Goal: Information Seeking & Learning: Check status

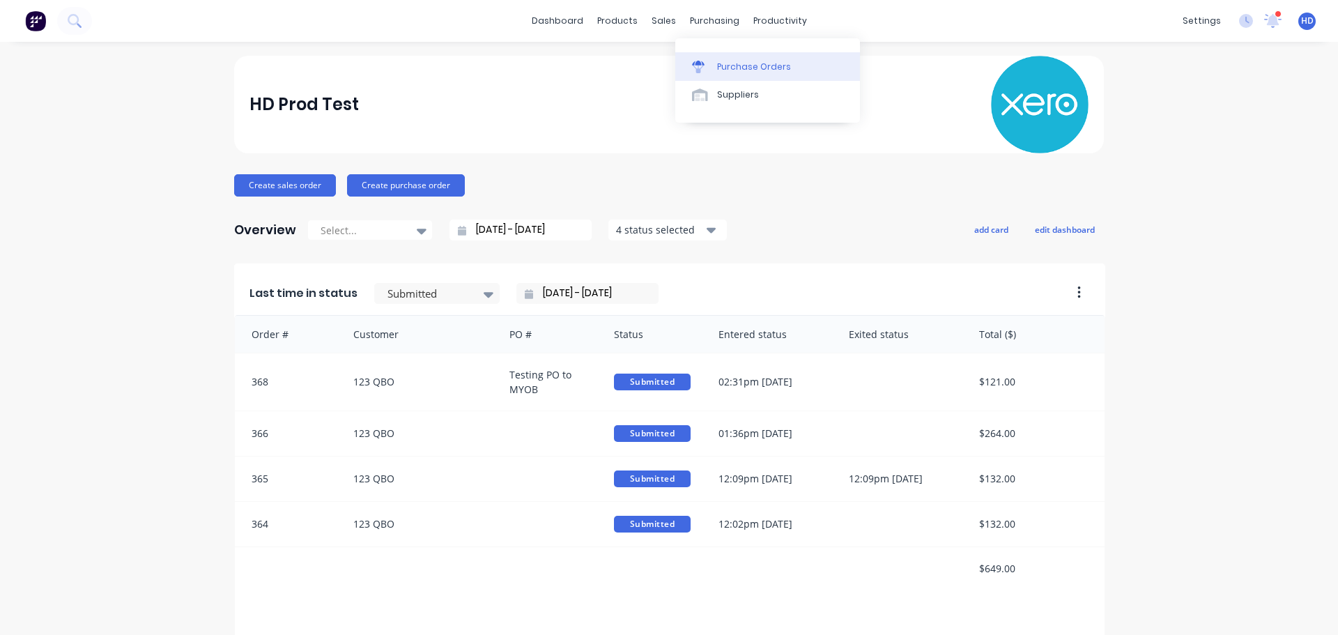
click at [725, 67] on div "Purchase Orders" at bounding box center [754, 67] width 74 height 13
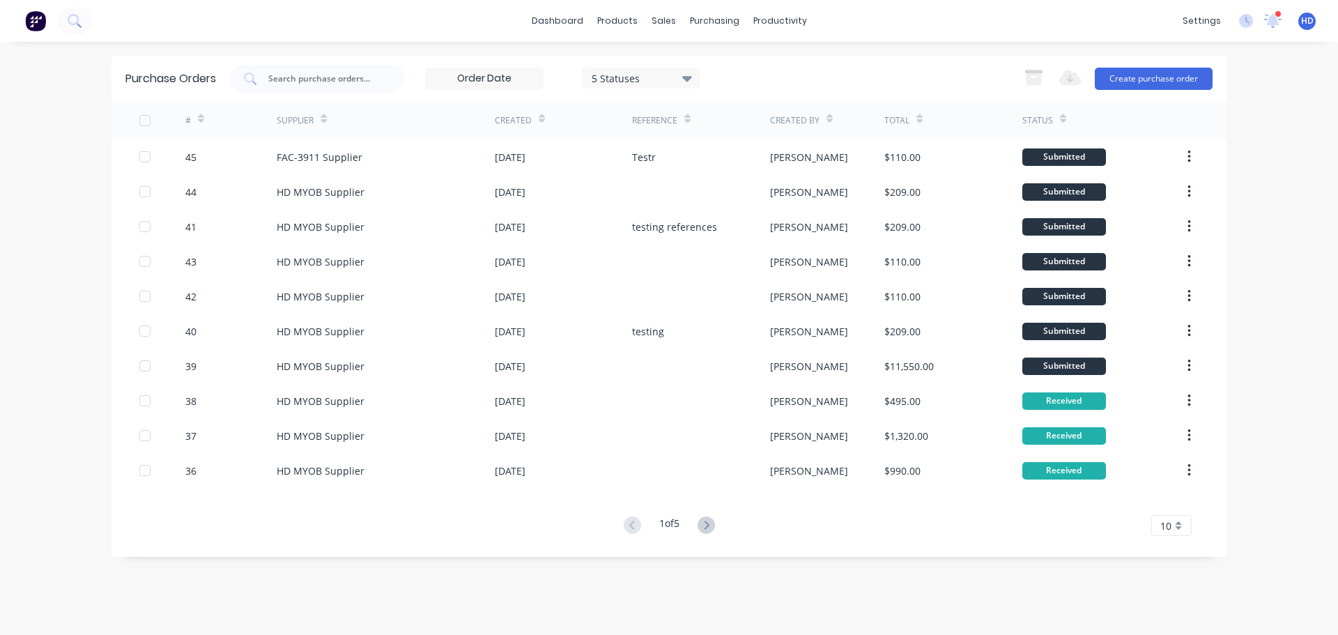
click at [507, 72] on input at bounding box center [484, 78] width 117 height 21
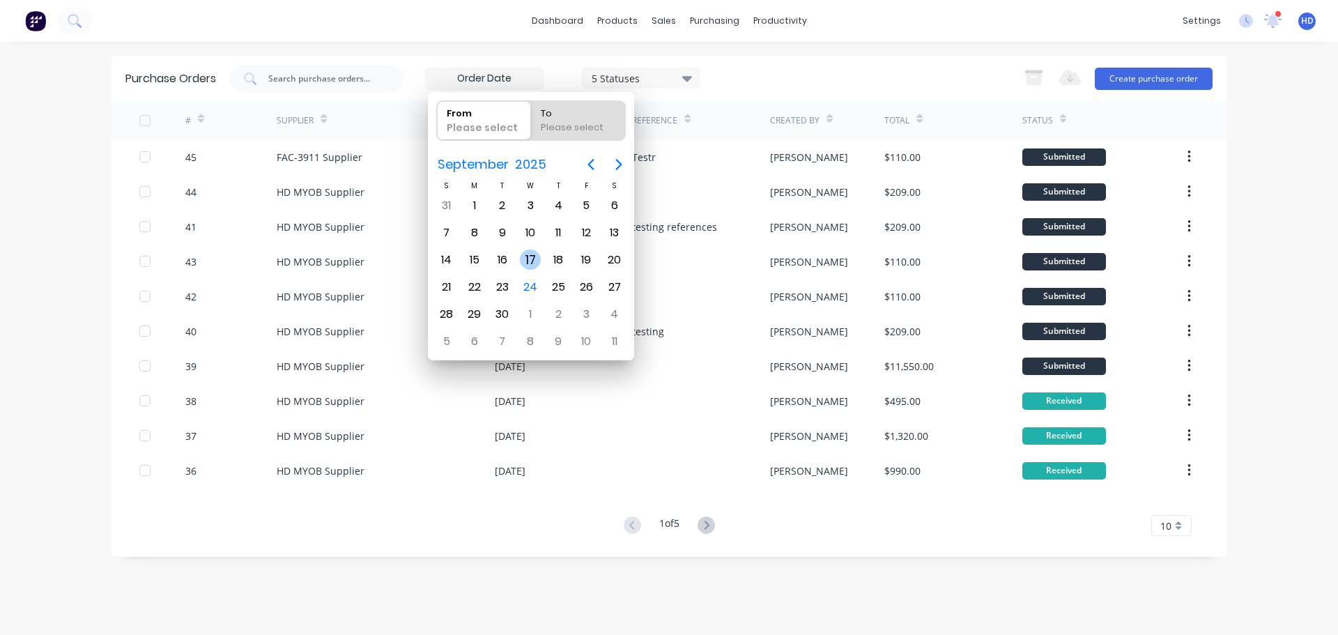
click at [534, 257] on div "17" at bounding box center [530, 259] width 21 height 21
type input "17/09/25"
radio input "false"
radio input "true"
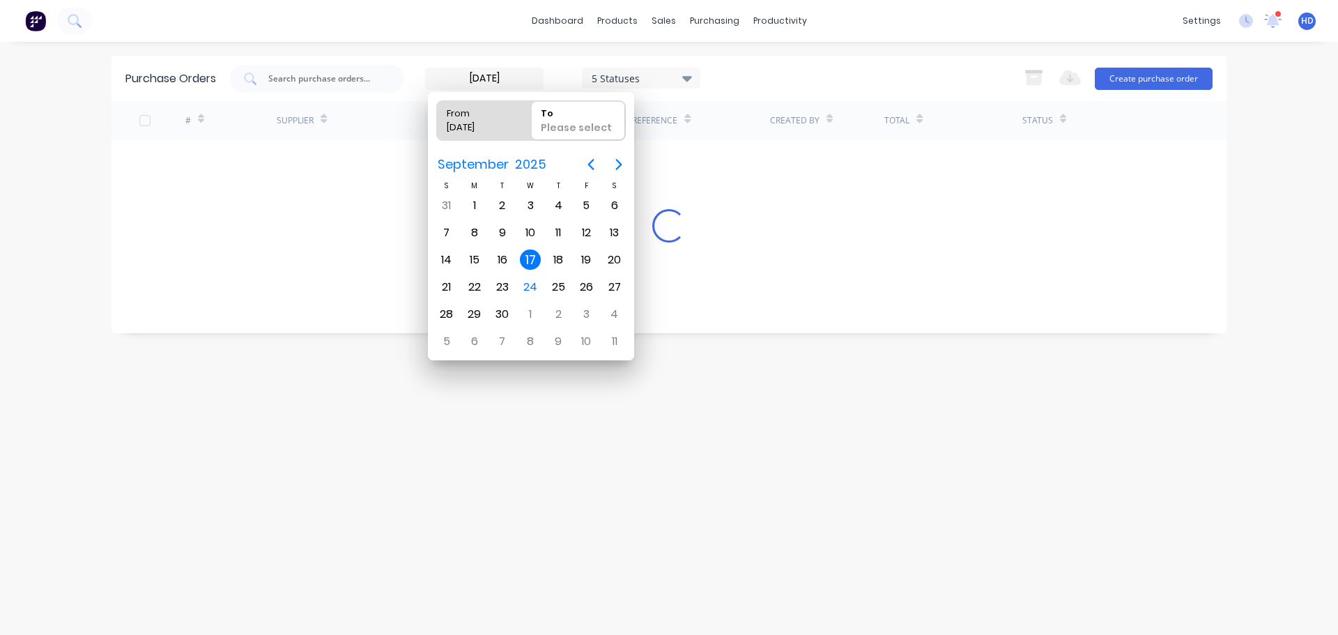
click at [534, 257] on div "17" at bounding box center [530, 259] width 21 height 21
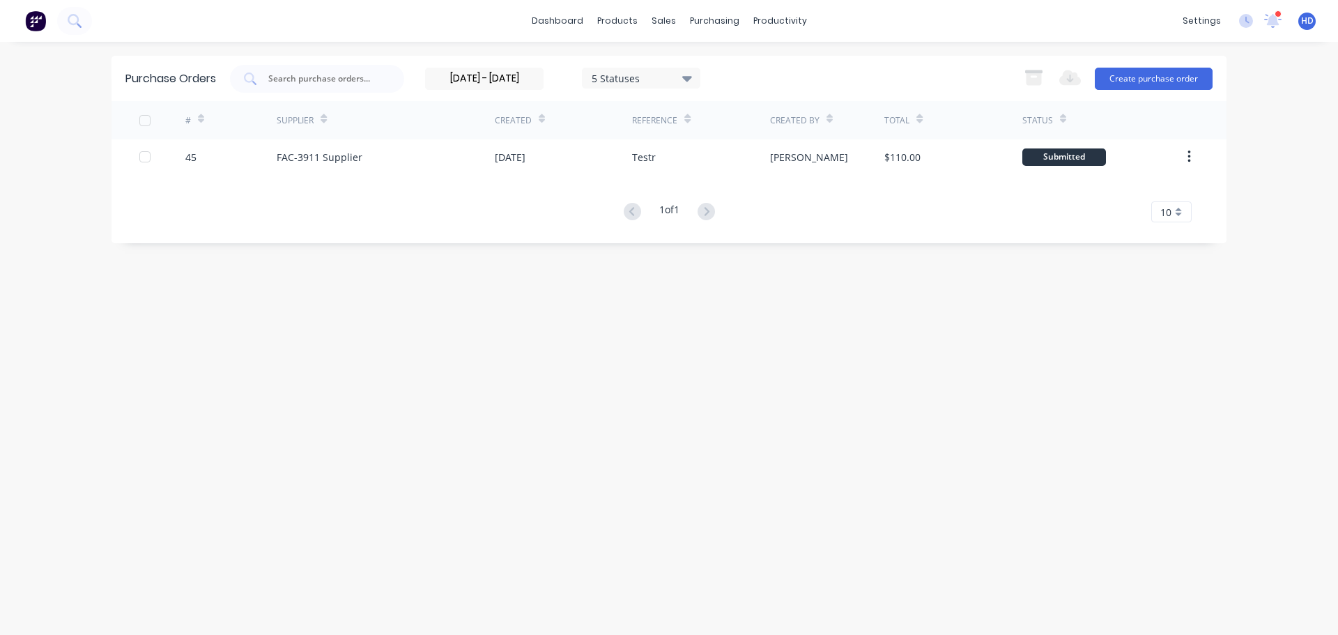
click at [819, 68] on div "17/09/25 - 17/09/25 5 Statuses 17/09/25 - 17/09/25 5 Statuses Export to Excel (…" at bounding box center [721, 79] width 982 height 28
click at [499, 73] on input "17/09/25 - 17/09/25" at bounding box center [484, 78] width 117 height 21
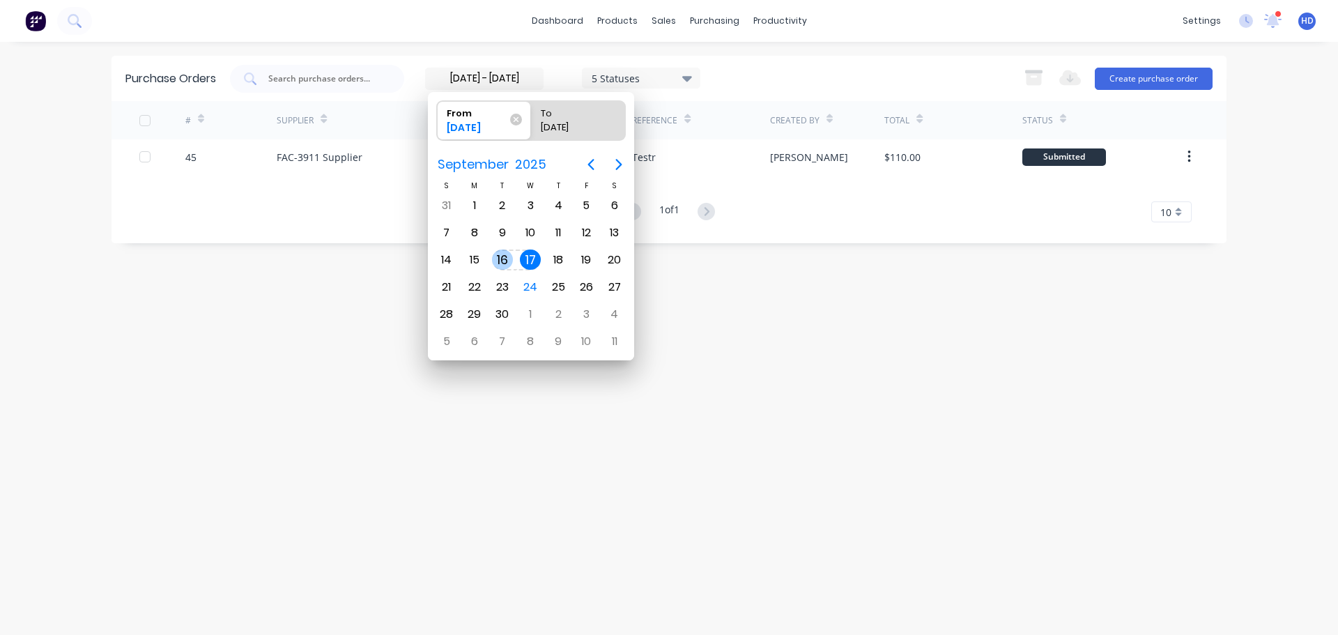
click at [504, 268] on div "16" at bounding box center [502, 259] width 21 height 21
type input "16/09/25 - 17/09/25"
radio input "false"
radio input "true"
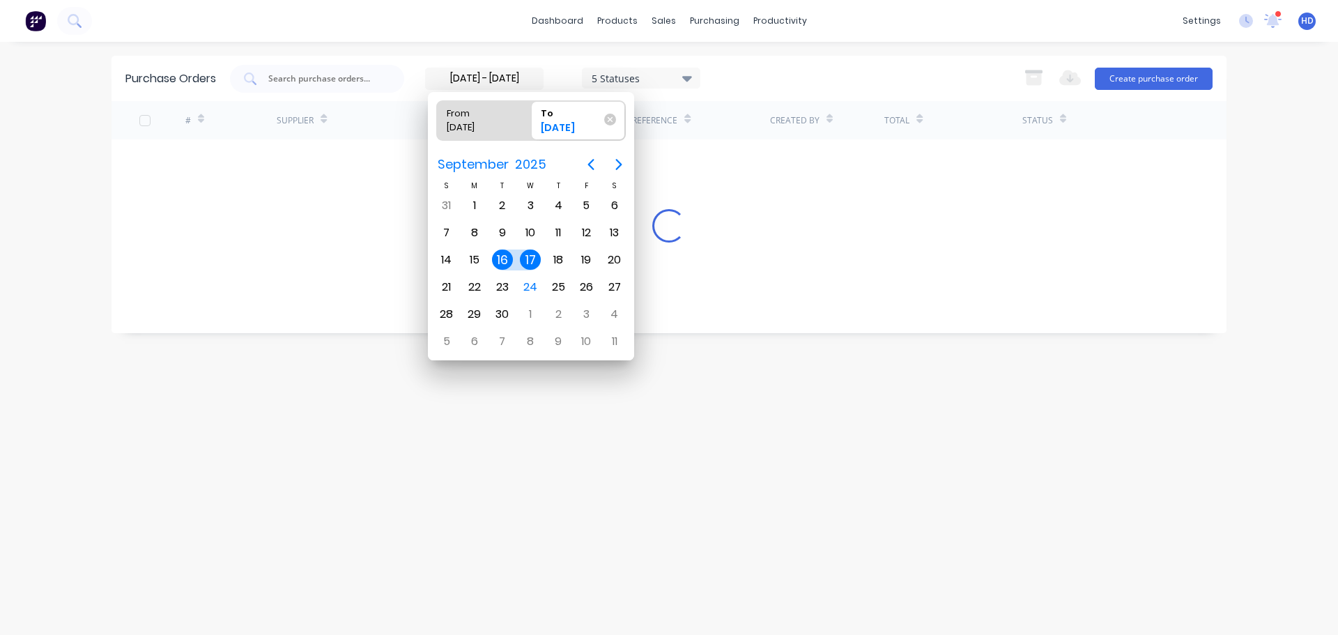
click at [530, 263] on div "17" at bounding box center [530, 259] width 21 height 21
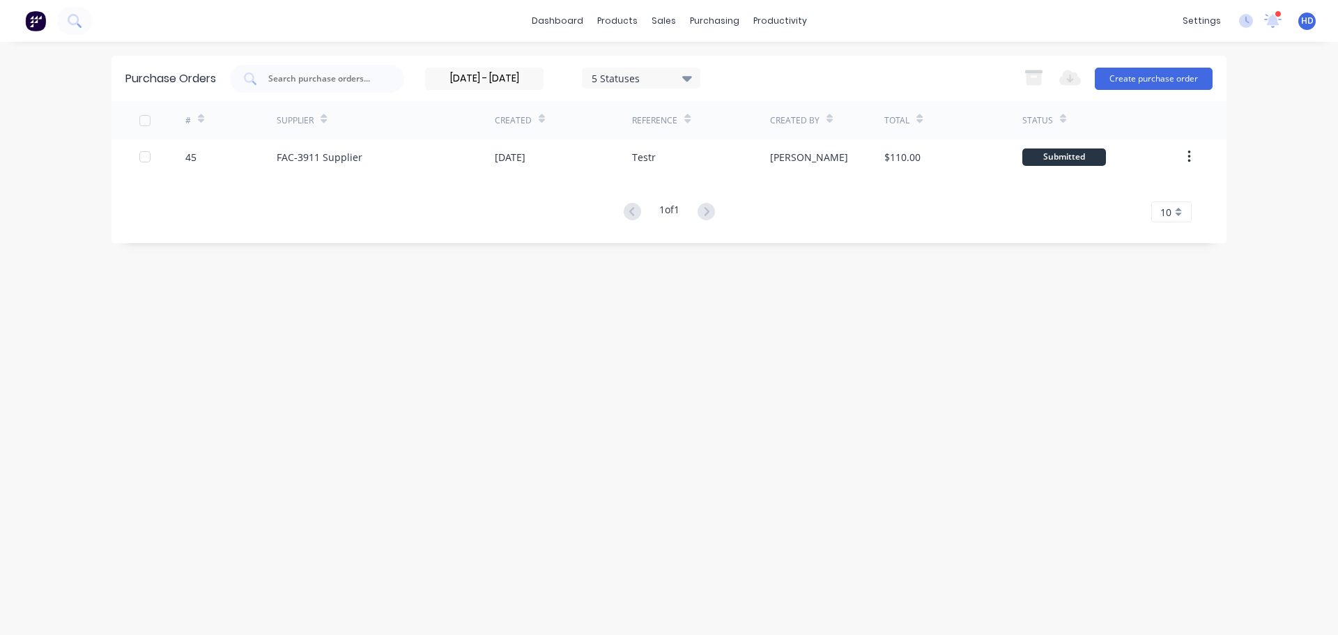
click at [782, 80] on div "16/09/25 - 17/09/25 5 Statuses 16/09/25 - 17/09/25 5 Statuses Export to Excel (…" at bounding box center [721, 79] width 982 height 28
click at [481, 80] on input "16/09/25 - 17/09/25" at bounding box center [484, 78] width 117 height 21
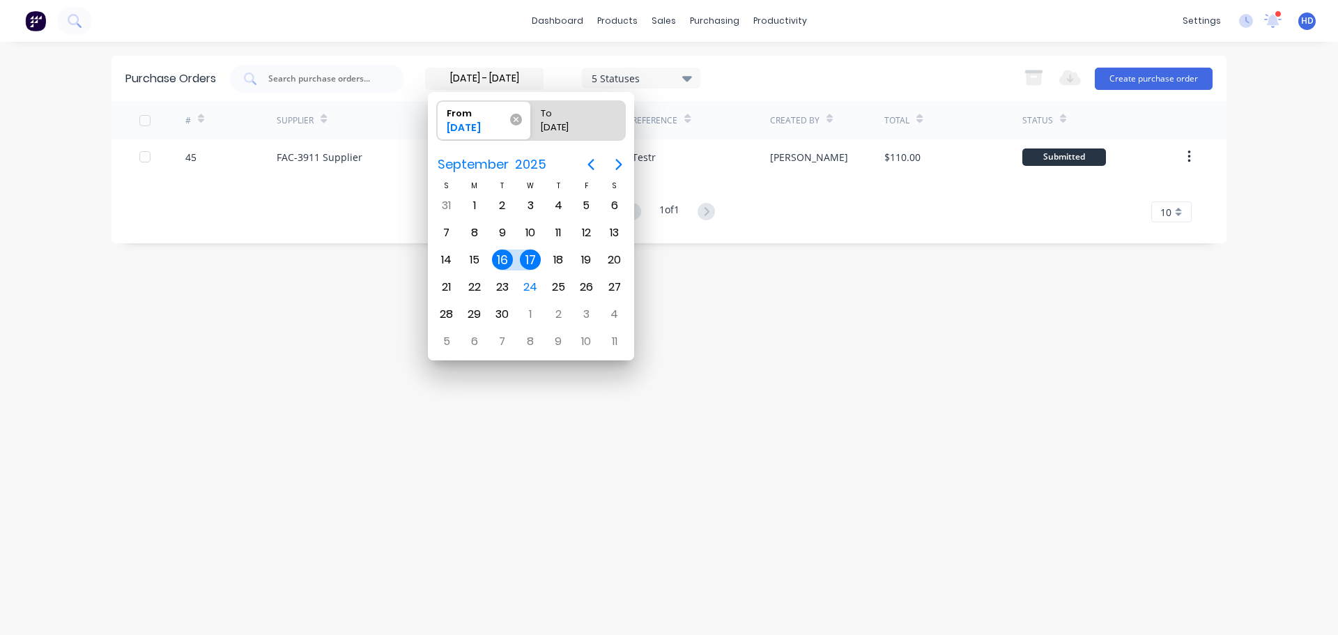
click at [518, 123] on icon at bounding box center [516, 120] width 12 height 12
click at [438, 123] on input "From 16/09/25" at bounding box center [437, 120] width 1 height 39
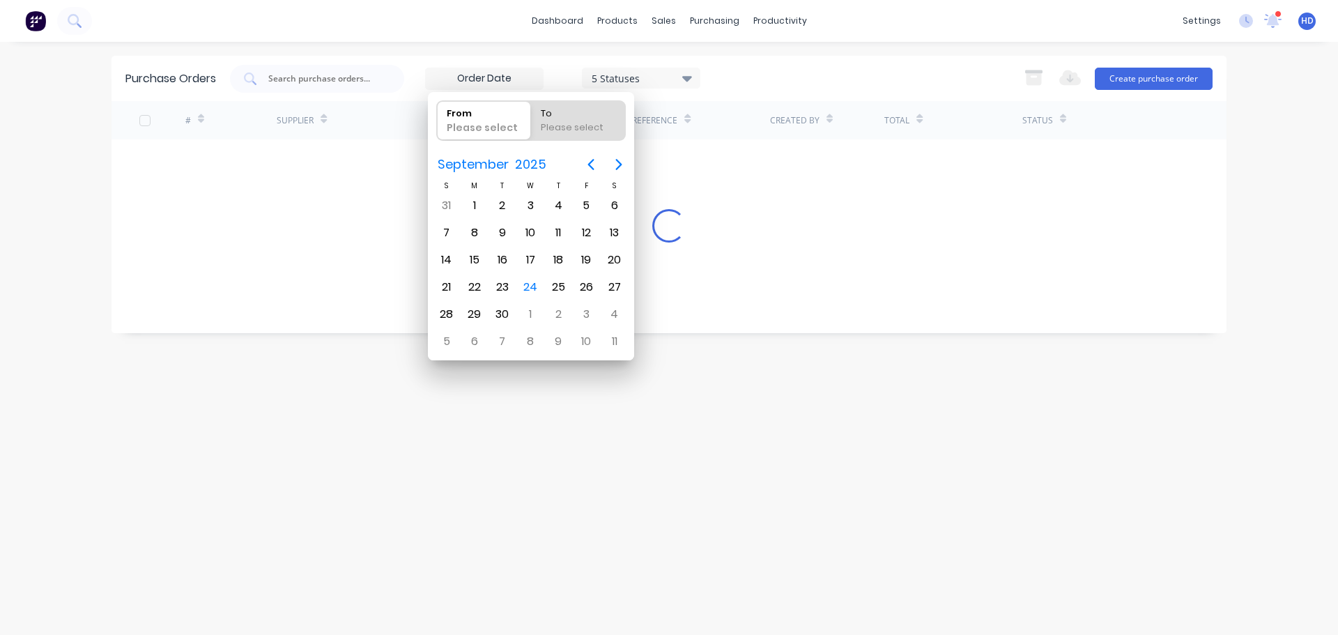
click at [874, 56] on div "Purchase Orders 5 Statuses 5 Statuses Export to Excel (XLSX) Create purchase or…" at bounding box center [668, 78] width 1115 height 45
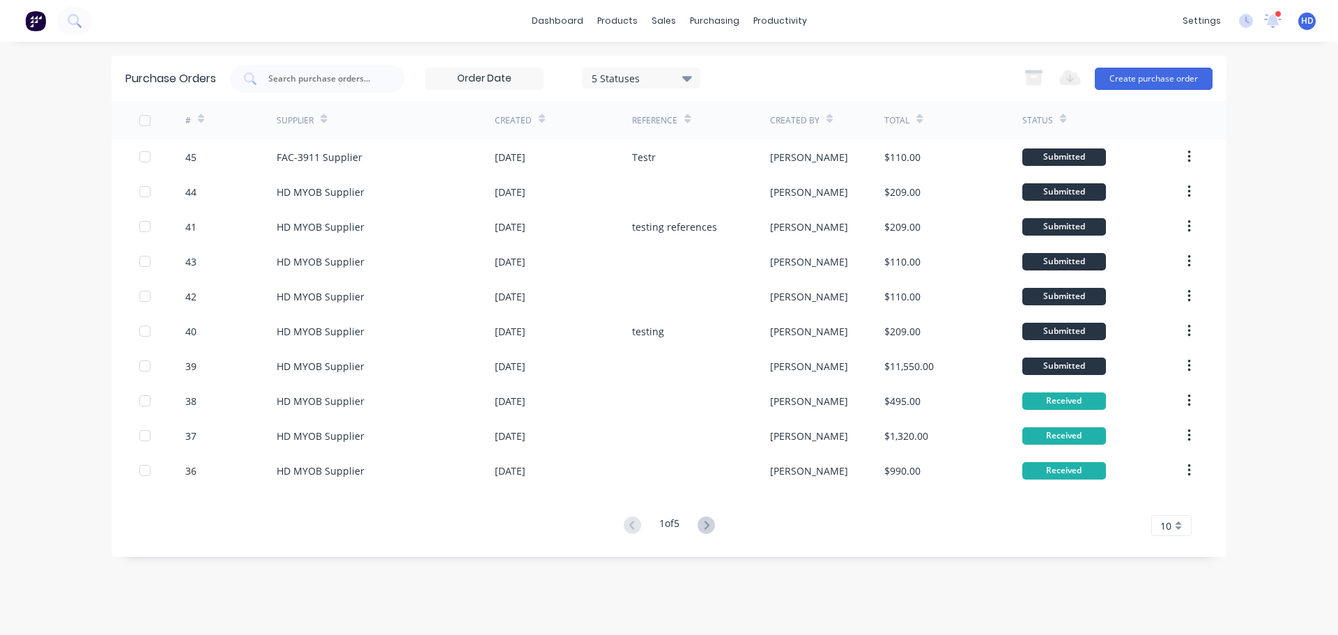
click at [497, 82] on input at bounding box center [484, 78] width 117 height 21
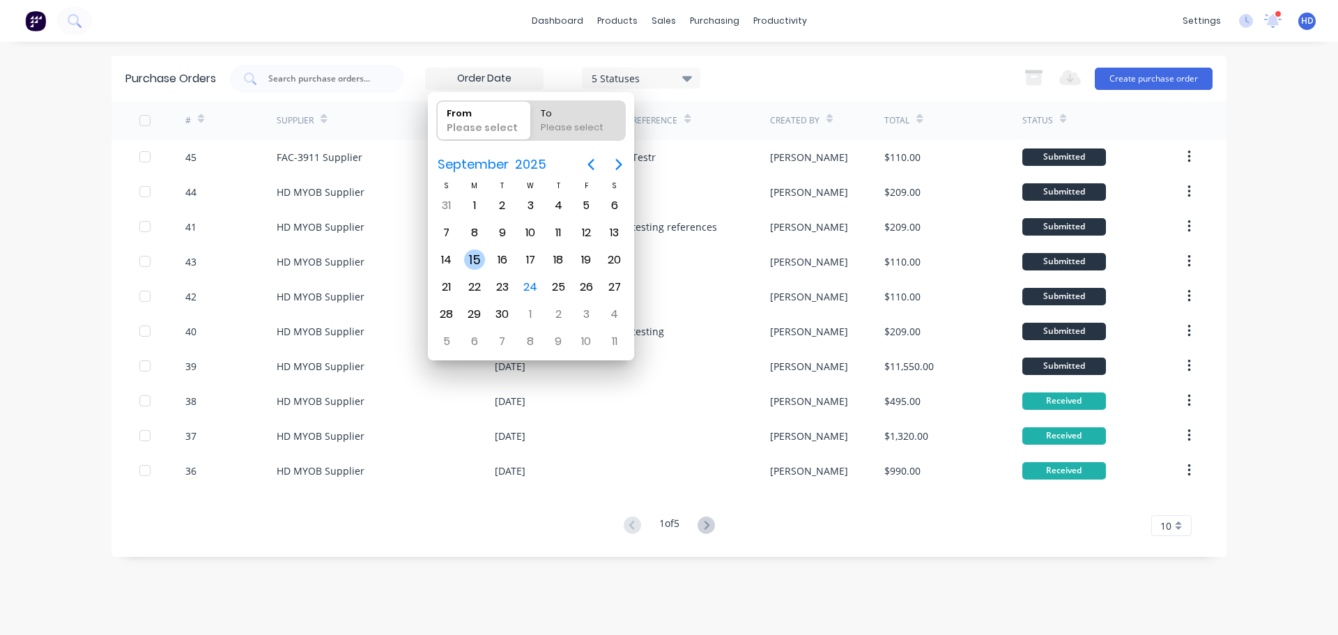
click at [468, 258] on div "15" at bounding box center [474, 259] width 21 height 21
type input "15/09/25"
radio input "false"
radio input "true"
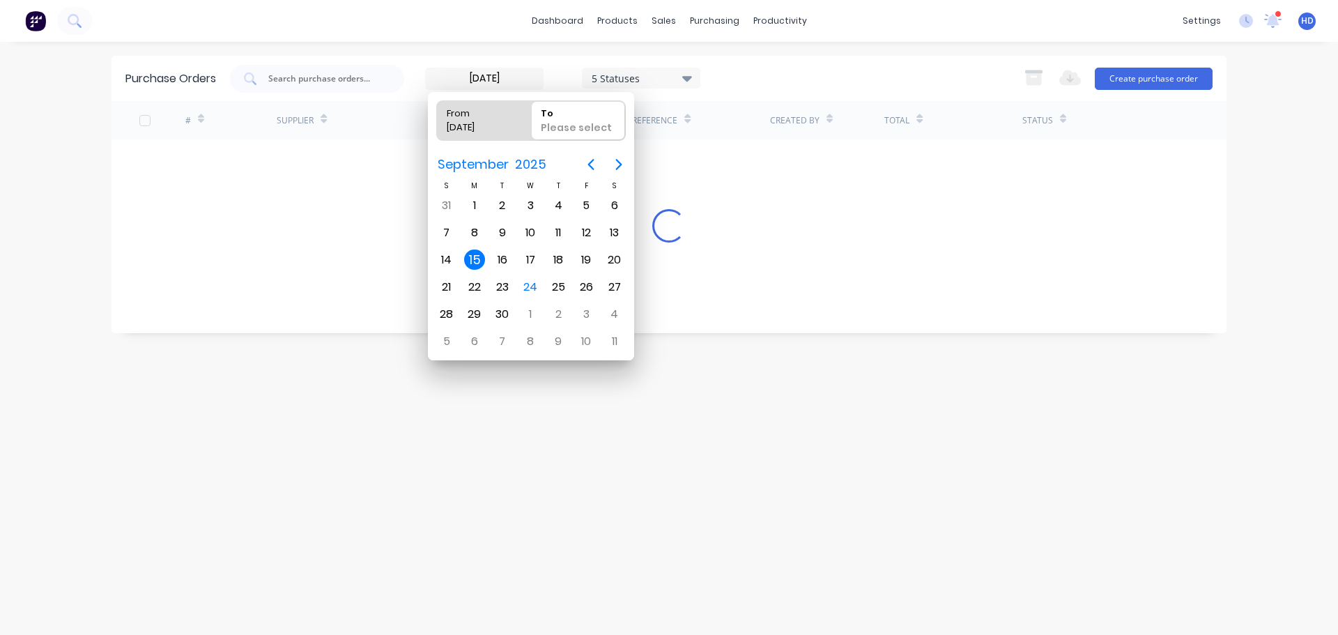
click at [468, 258] on div "15" at bounding box center [474, 259] width 21 height 21
type input "15/09/25 - 15/09/25"
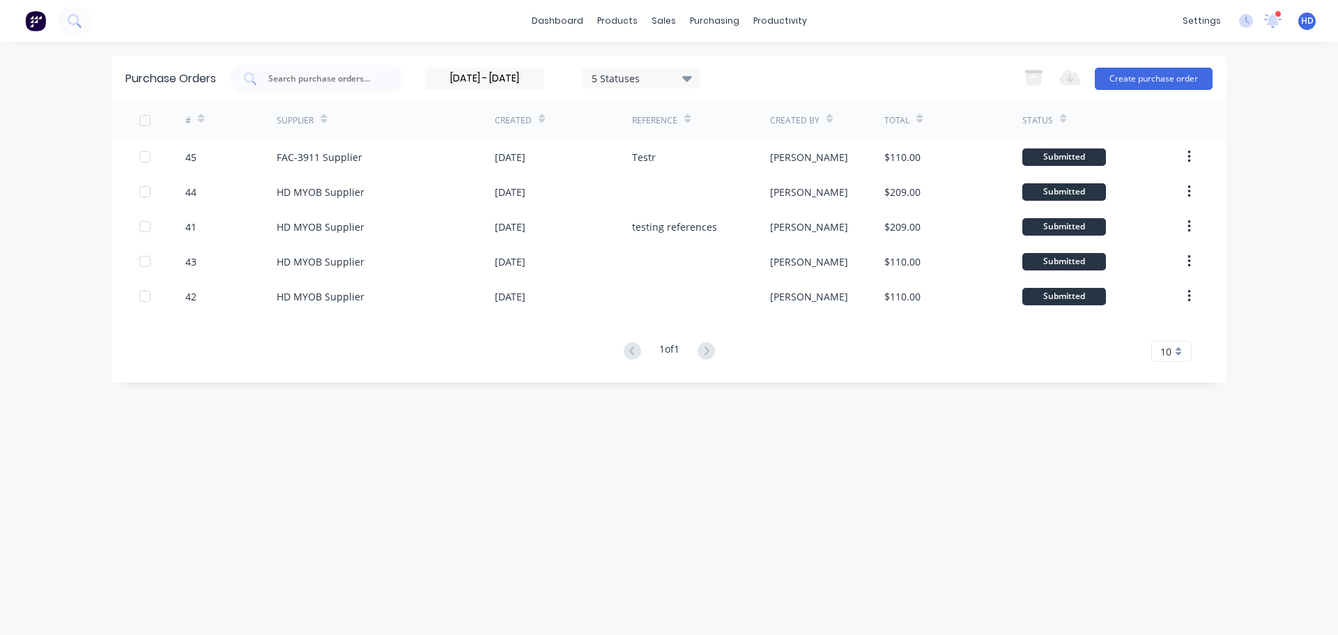
click at [801, 70] on div "15/09/25 - 15/09/25 5 Statuses 15/09/25 - 15/09/25 5 Statuses Export to Excel (…" at bounding box center [721, 79] width 982 height 28
click at [496, 81] on input "15/09/25 - 15/09/25" at bounding box center [484, 78] width 117 height 21
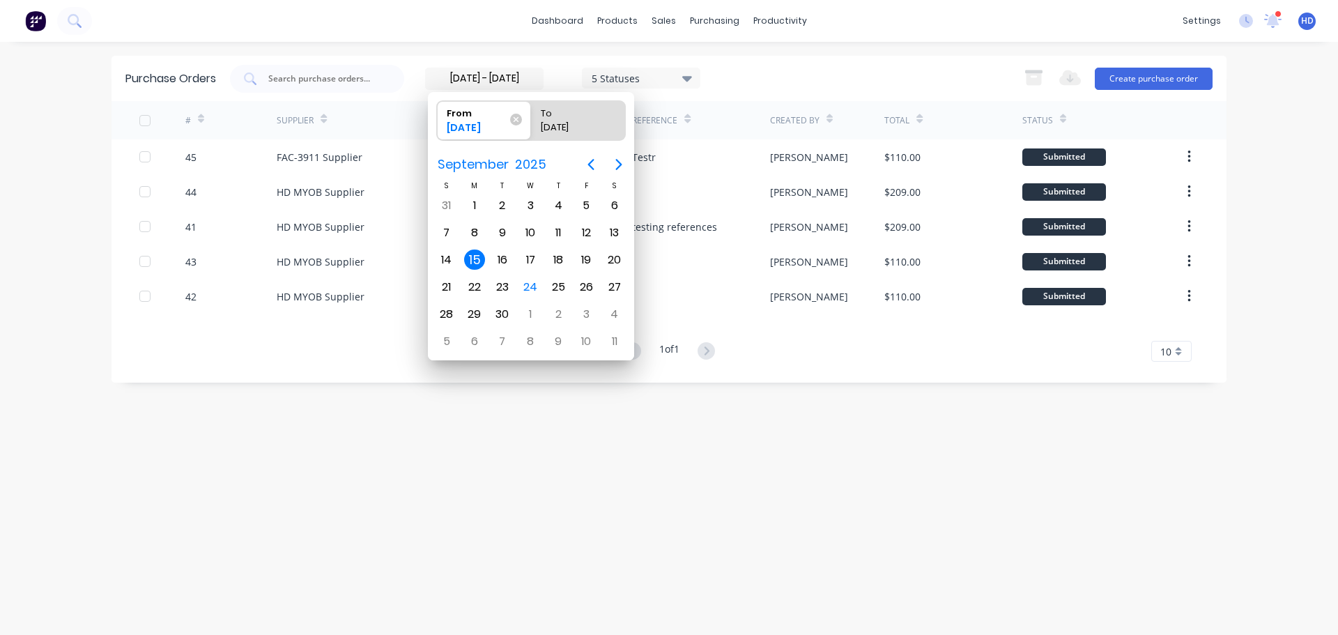
click at [661, 433] on div "Purchase Orders 15/09/25 - 15/09/25 5 Statuses 15/09/25 - 15/09/25 5 Statuses E…" at bounding box center [668, 338] width 1115 height 565
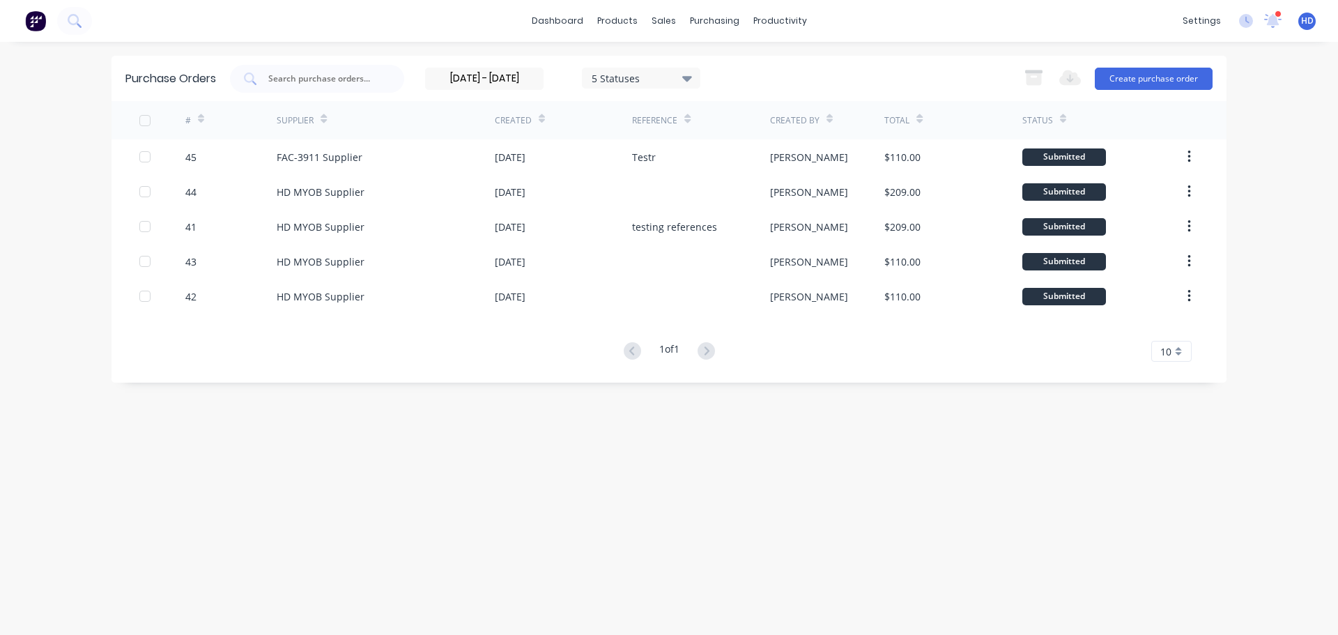
click at [470, 77] on input "15/09/25 - 15/09/25" at bounding box center [484, 78] width 117 height 21
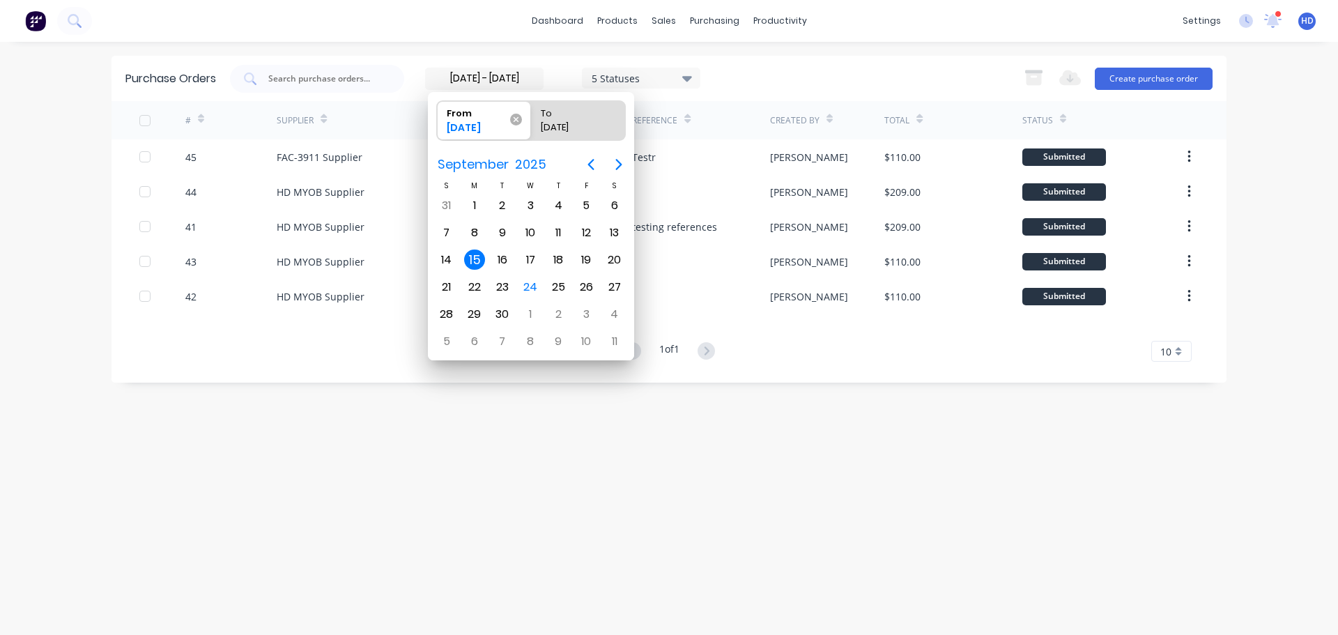
click at [512, 118] on icon at bounding box center [516, 120] width 12 height 12
click at [438, 118] on input "From 15/09/25" at bounding box center [437, 120] width 1 height 39
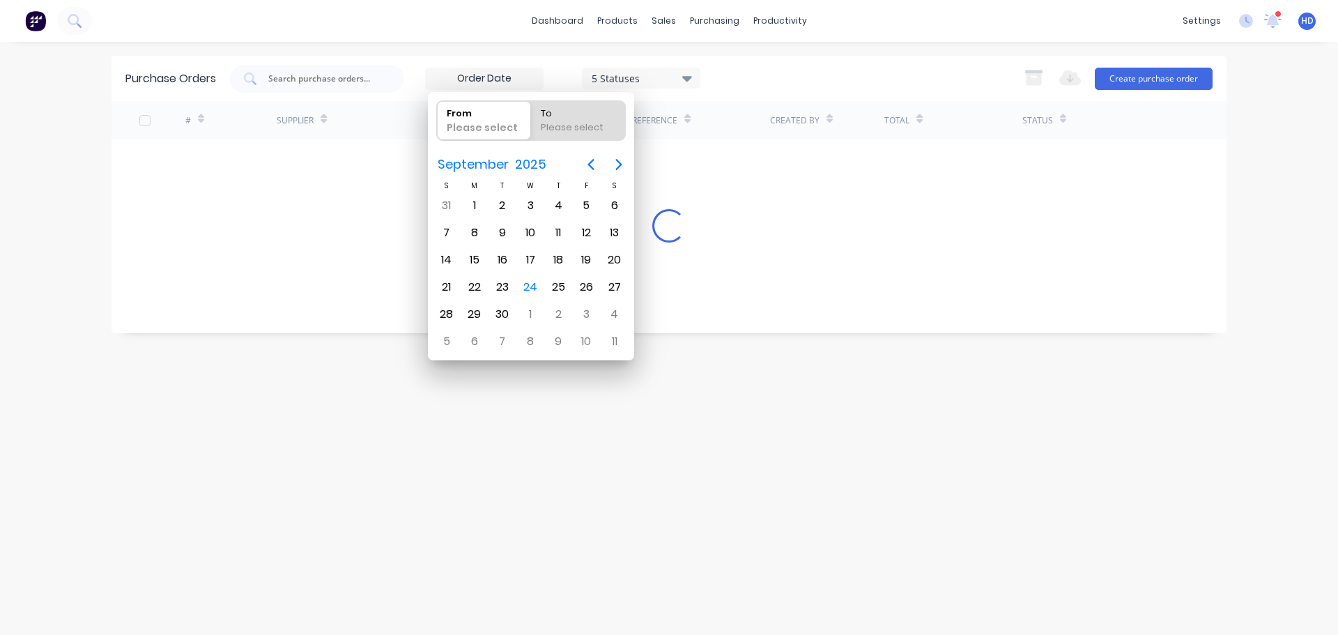
click at [759, 484] on div "Purchase Orders 5 Statuses 5 Statuses Export to Excel (XLSX) Create purchase or…" at bounding box center [668, 338] width 1115 height 565
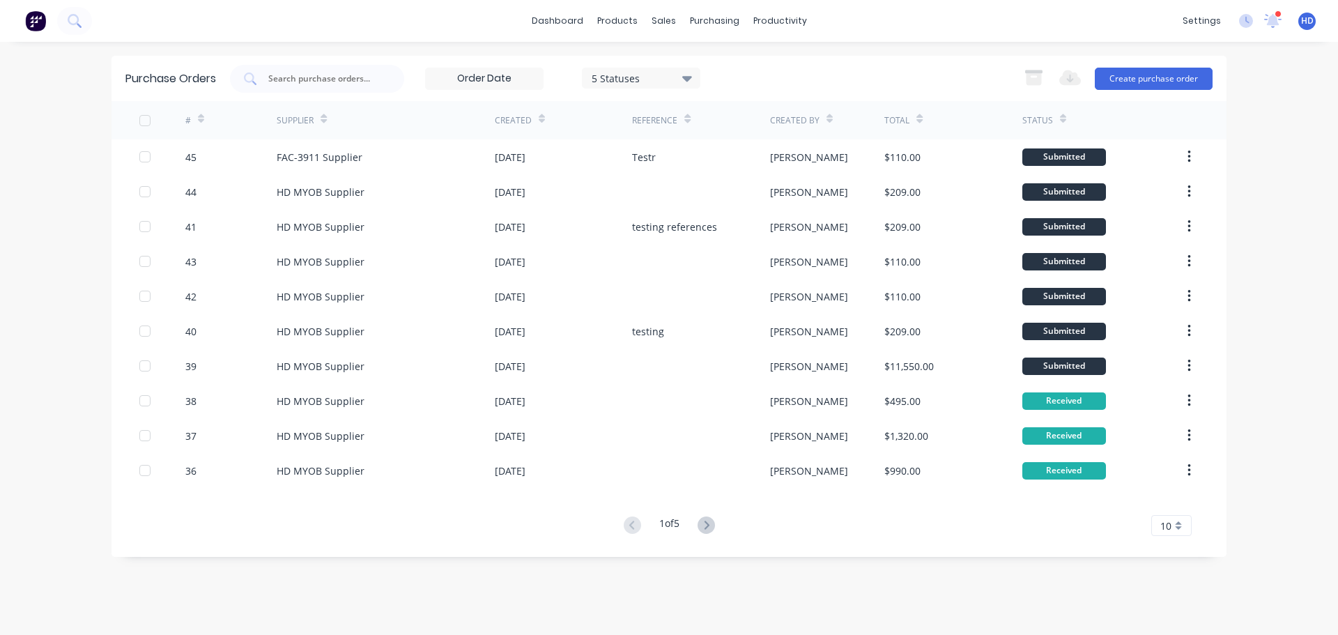
click at [485, 88] on label at bounding box center [484, 79] width 118 height 22
click at [485, 88] on input at bounding box center [484, 78] width 117 height 21
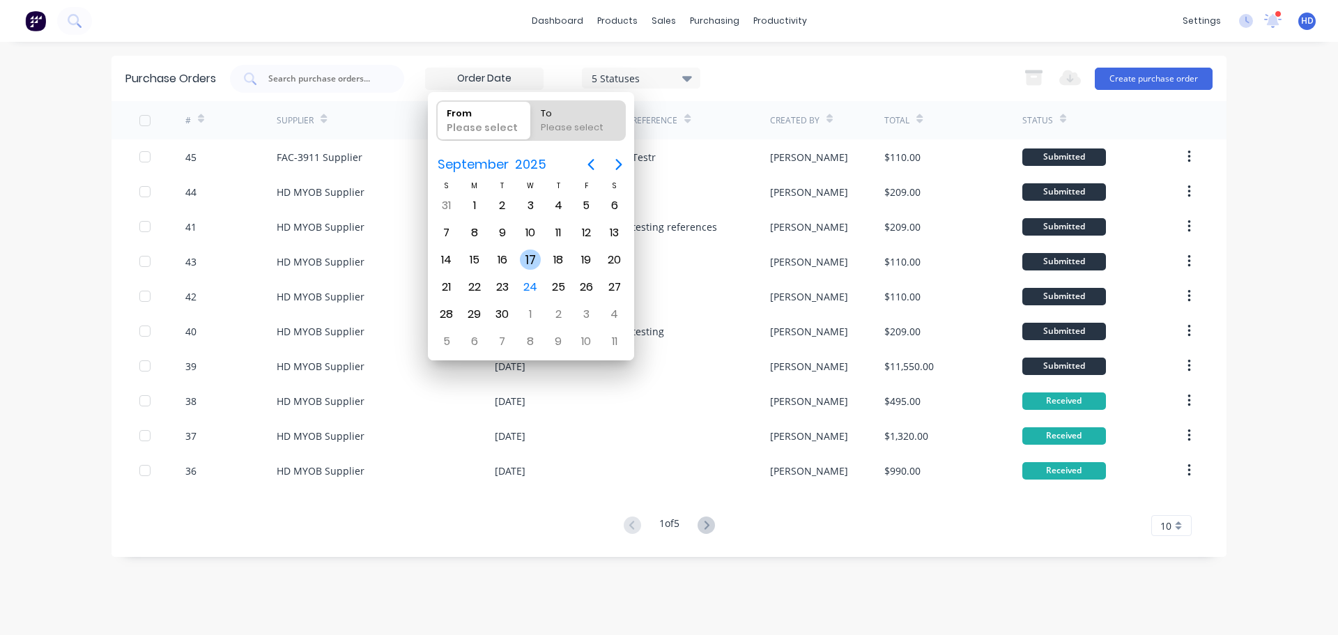
click at [530, 261] on div "17" at bounding box center [530, 259] width 21 height 21
type input "17/09/25"
radio input "false"
radio input "true"
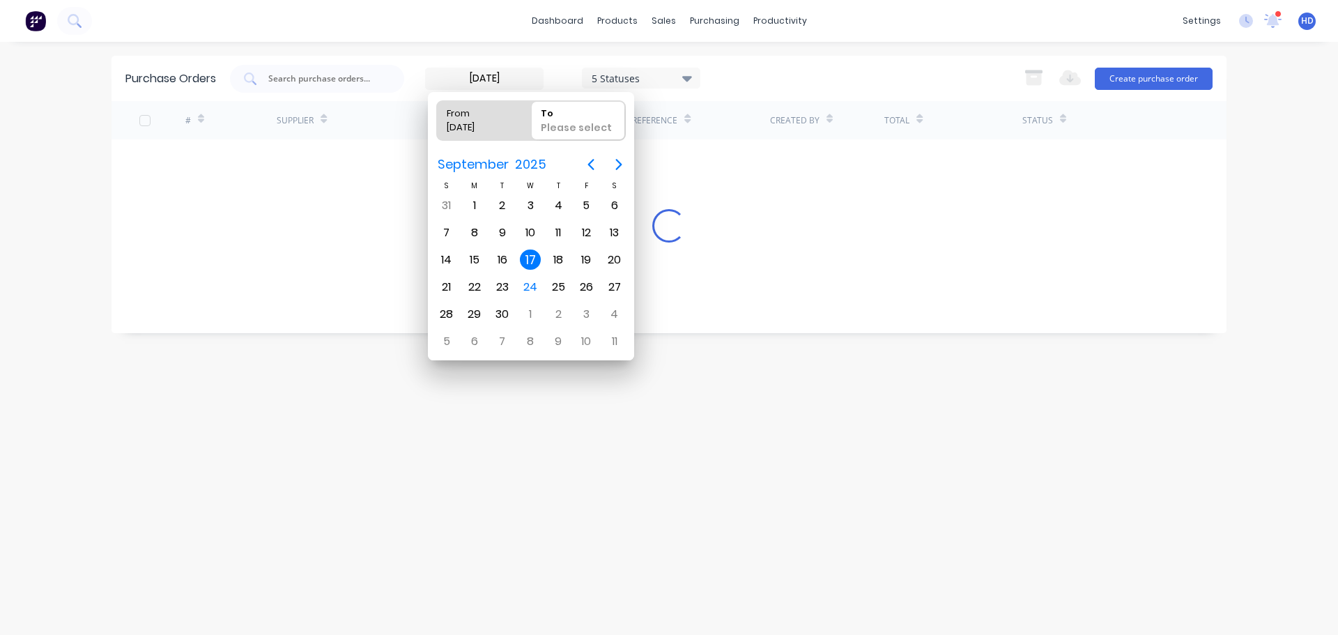
click at [530, 261] on div "17" at bounding box center [530, 259] width 21 height 21
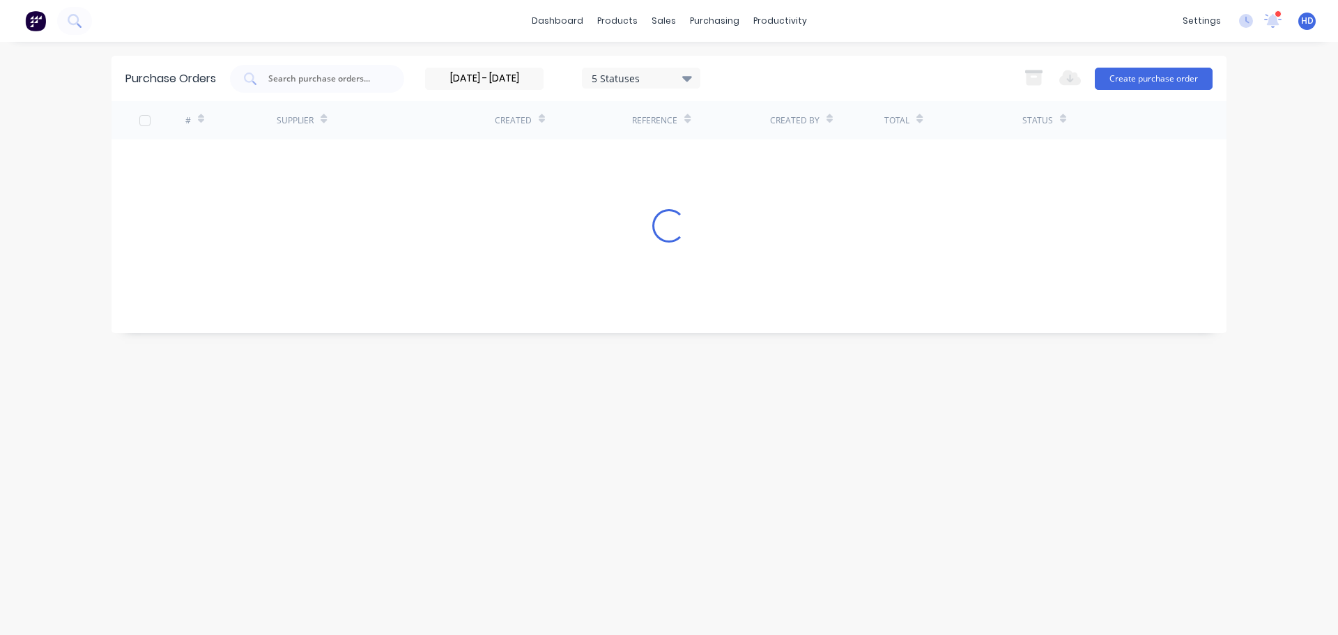
click at [789, 66] on div "17/09/25 - 17/09/25 5 Statuses 17/09/25 - 17/09/25 5 Statuses Export to Excel (…" at bounding box center [721, 79] width 982 height 28
click at [484, 75] on input "17/09/25 - 17/09/25" at bounding box center [484, 78] width 117 height 21
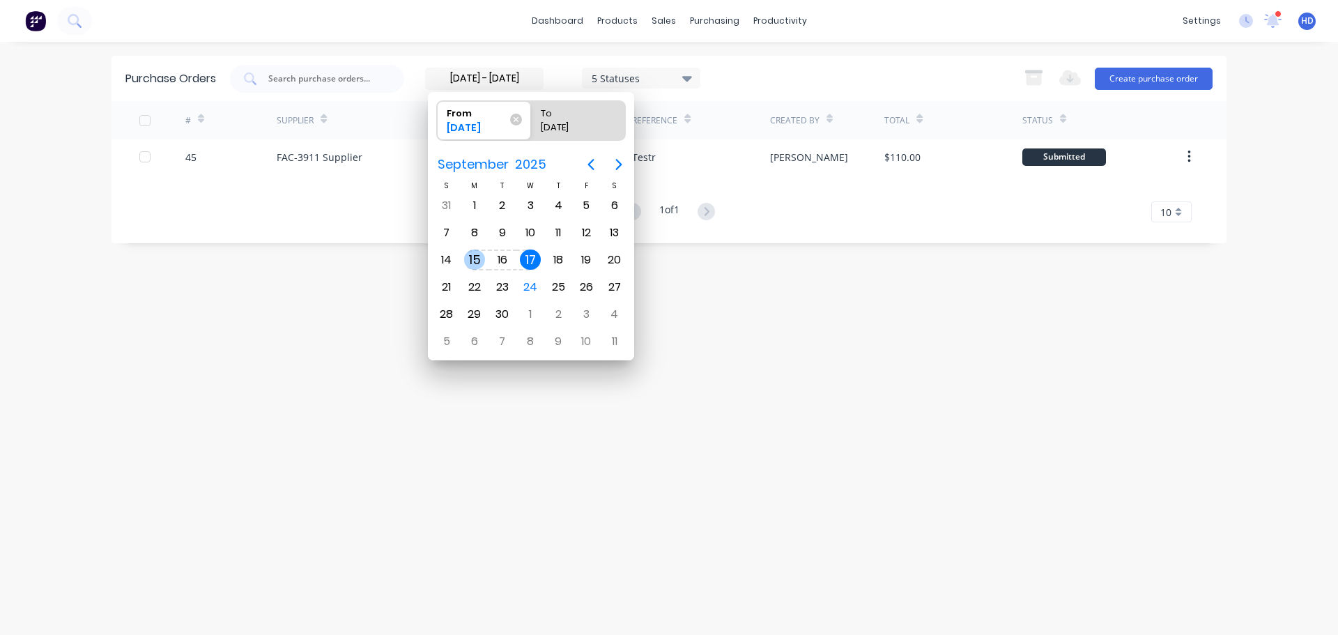
click at [463, 255] on div "15" at bounding box center [475, 260] width 28 height 26
type input "15/09/25 - 17/09/25"
radio input "false"
radio input "true"
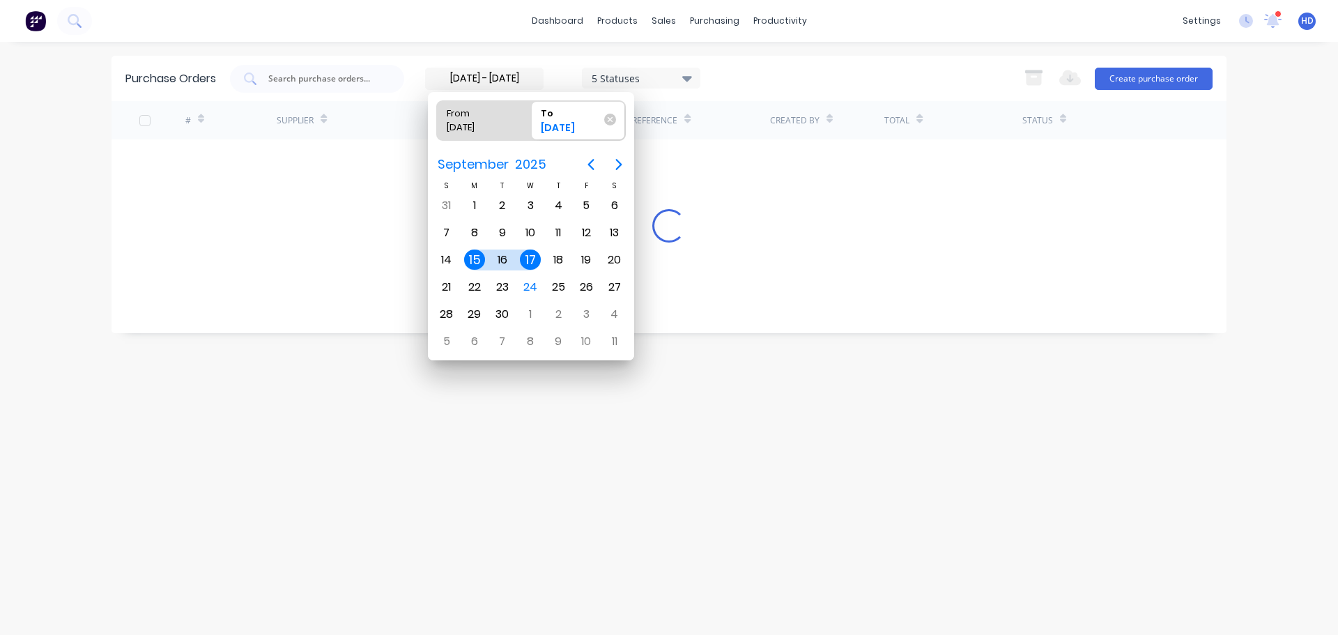
click at [463, 255] on div "15" at bounding box center [475, 260] width 28 height 26
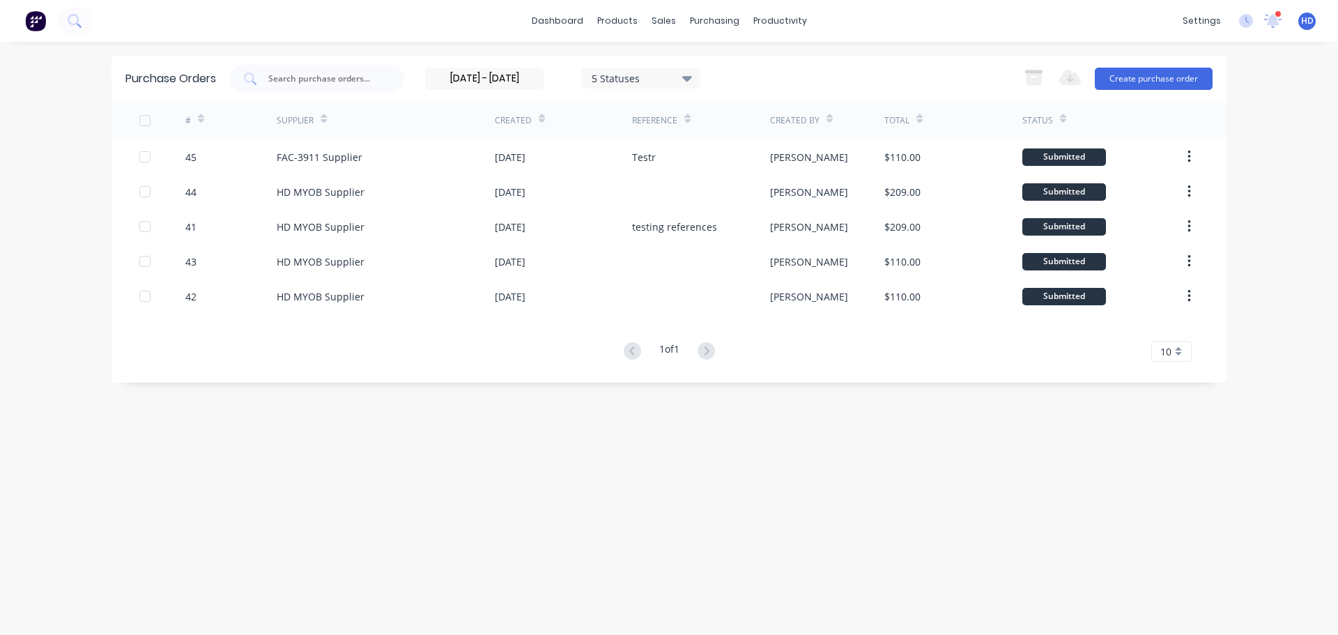
click at [457, 75] on input "15/09/25 - 15/09/25" at bounding box center [484, 78] width 117 height 21
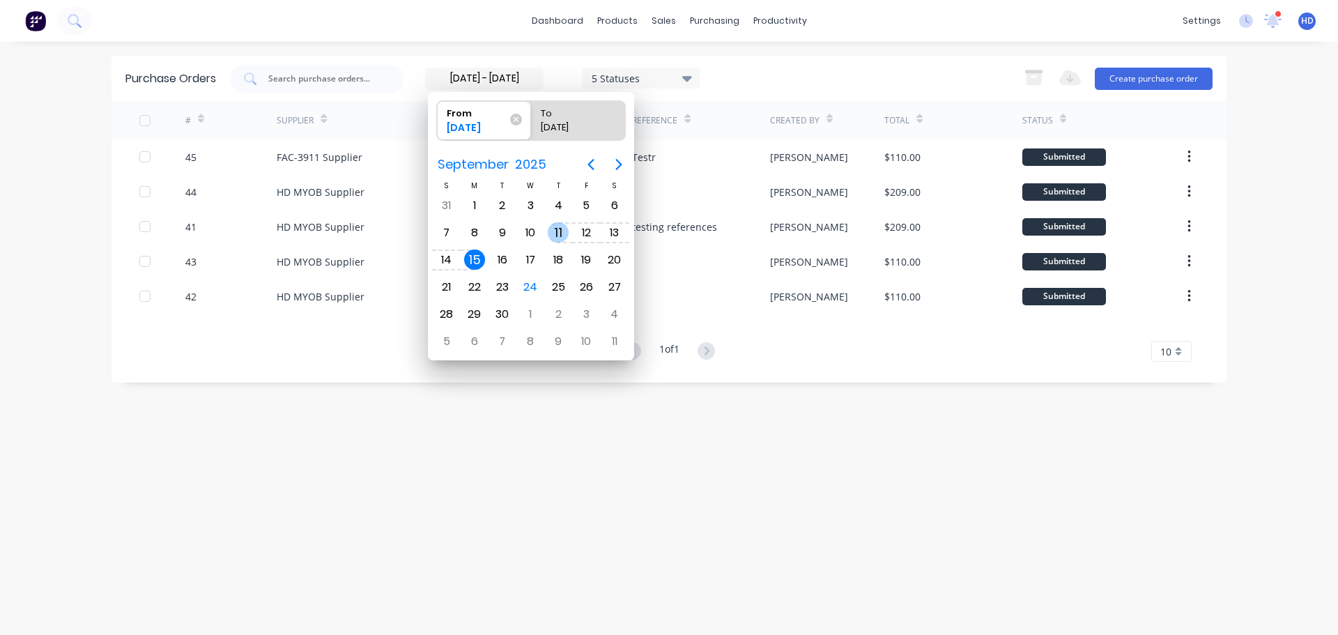
click at [554, 236] on div "11" at bounding box center [558, 232] width 21 height 21
type input "11/09/25 - 15/09/25"
radio input "false"
radio input "true"
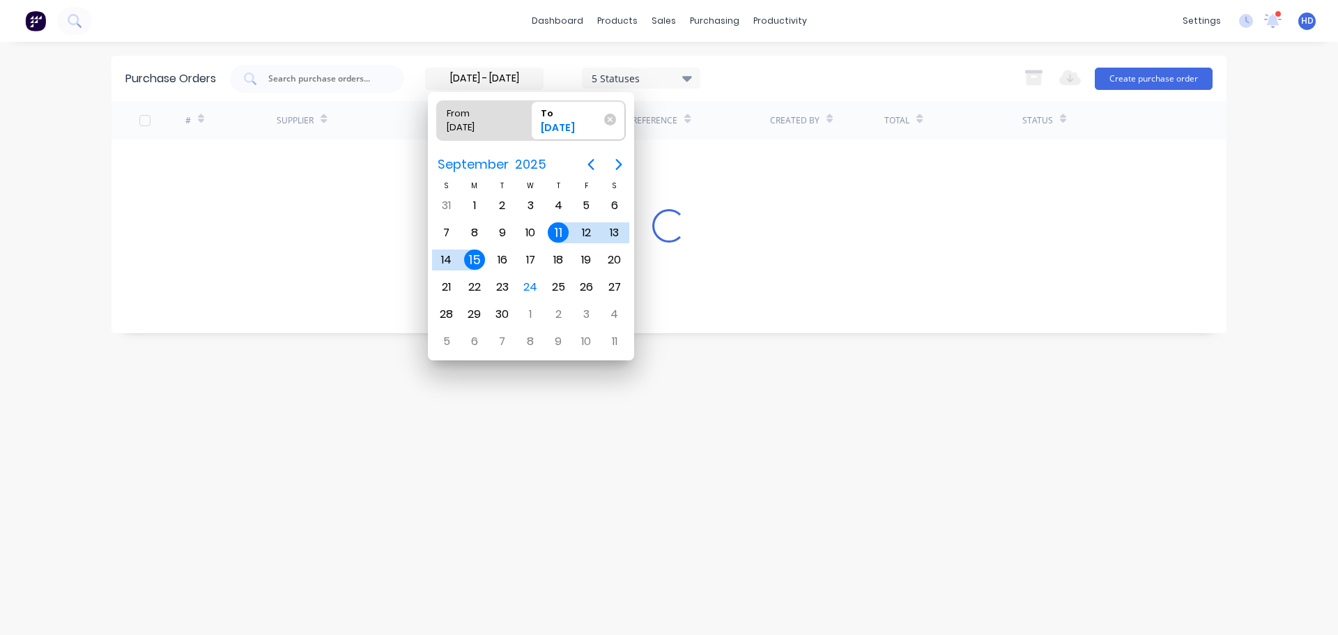
click at [554, 236] on div "11" at bounding box center [558, 232] width 21 height 21
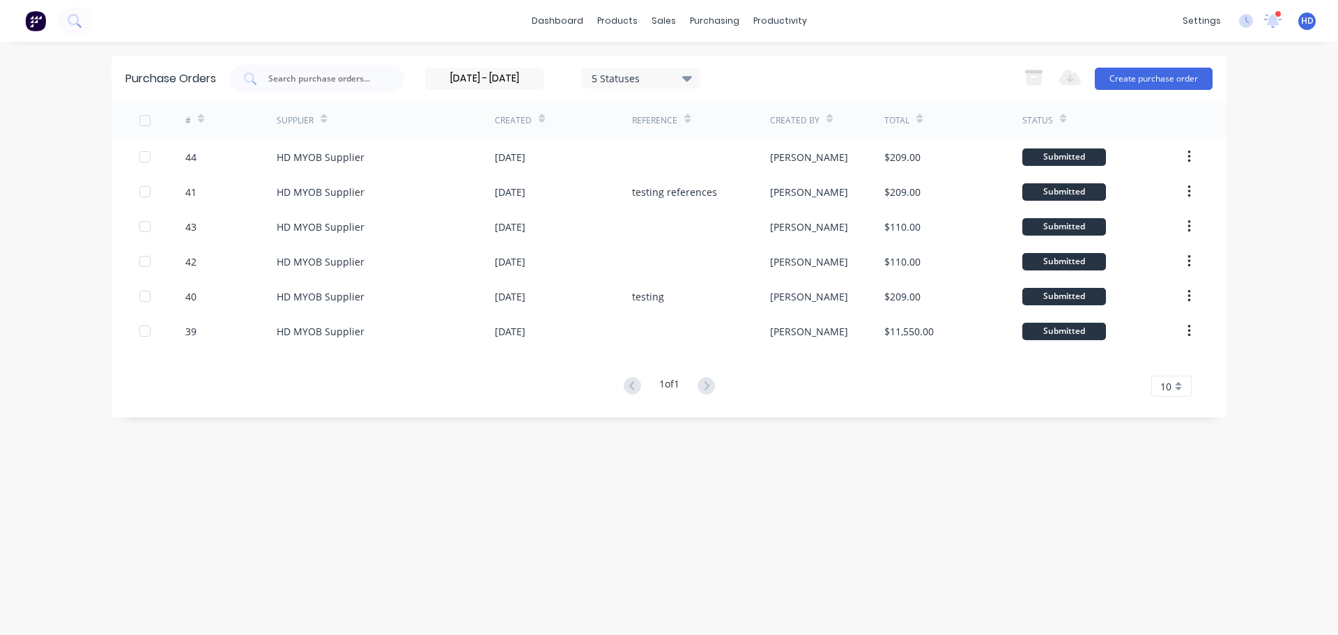
click at [491, 78] on input "11/09/25 - 11/09/25" at bounding box center [484, 78] width 117 height 21
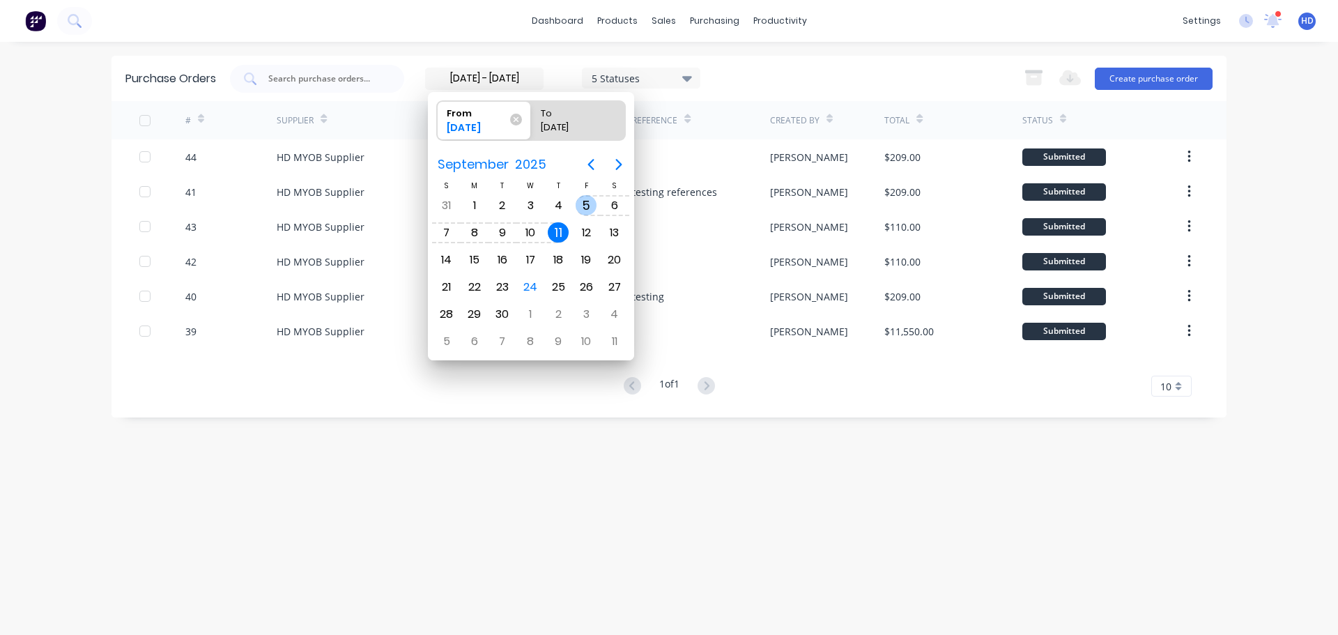
click at [804, 65] on div "11/09/25 - 11/09/25 5 Statuses 11/09/25 - 11/09/25 5 Statuses Export to Excel (…" at bounding box center [721, 79] width 982 height 28
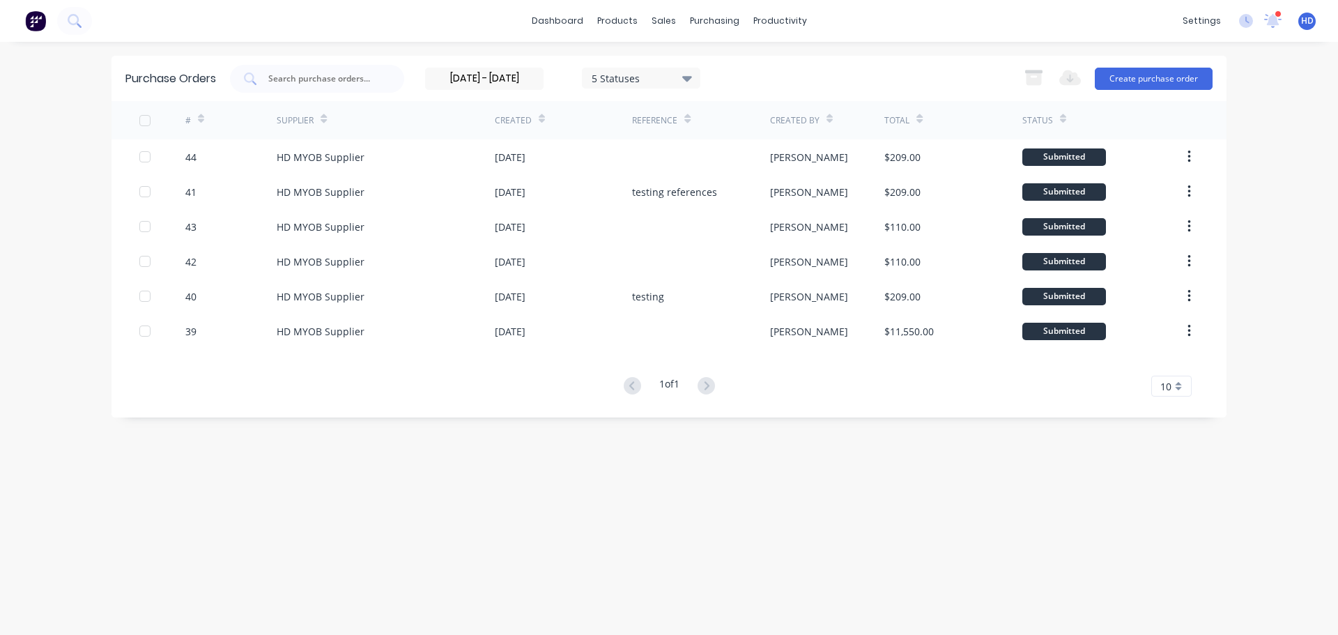
click at [486, 77] on input "11/09/25 - 11/09/25" at bounding box center [484, 78] width 117 height 21
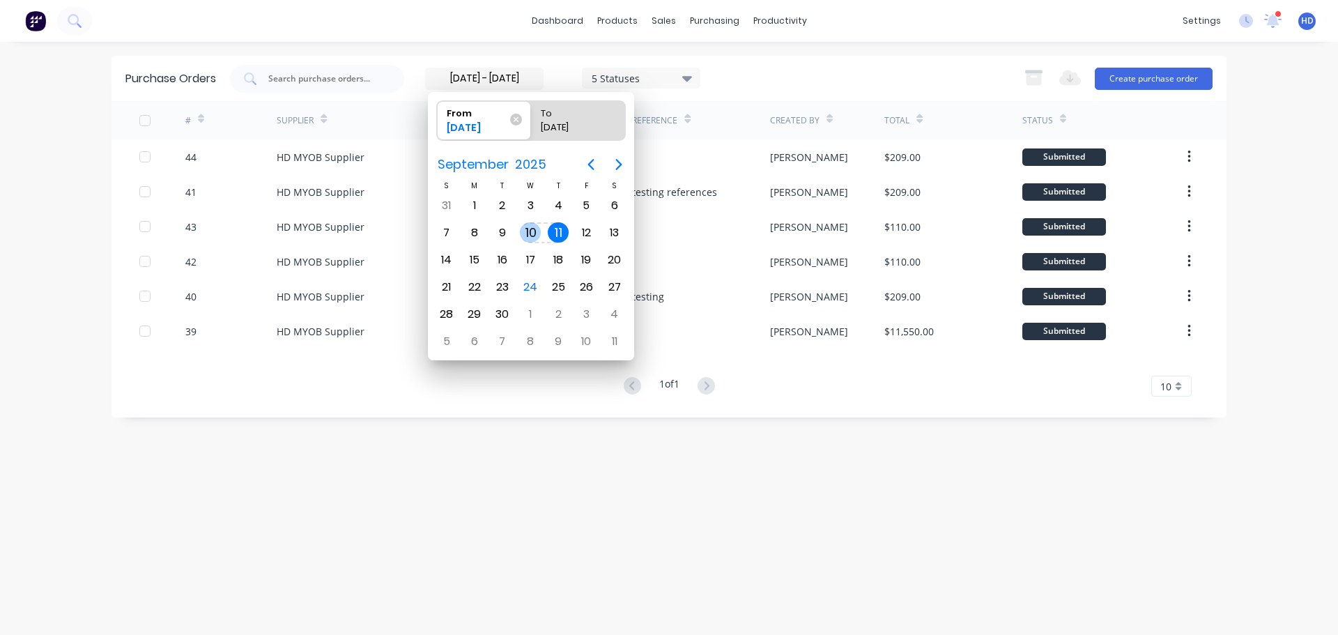
click at [534, 229] on div "10" at bounding box center [530, 232] width 21 height 21
type input "10/09/25 - 11/09/25"
radio input "false"
radio input "true"
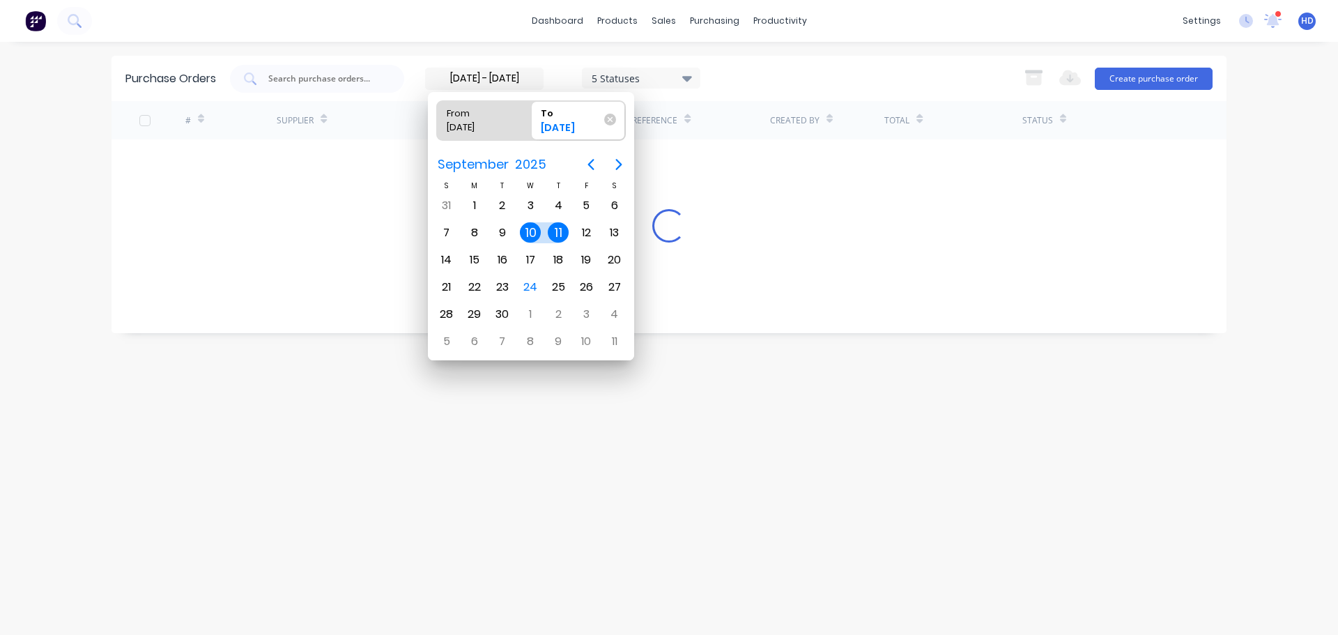
click at [560, 225] on div "11" at bounding box center [558, 232] width 21 height 21
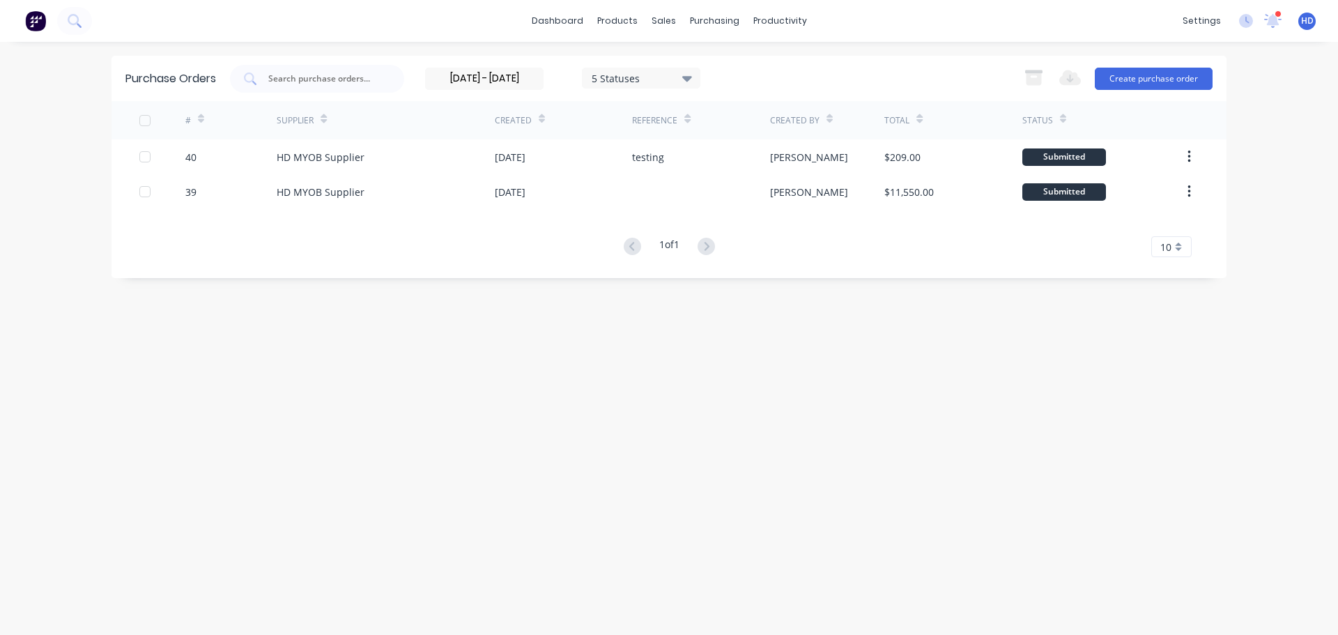
click at [491, 84] on input "10/09/25 - 11/09/25" at bounding box center [484, 78] width 117 height 21
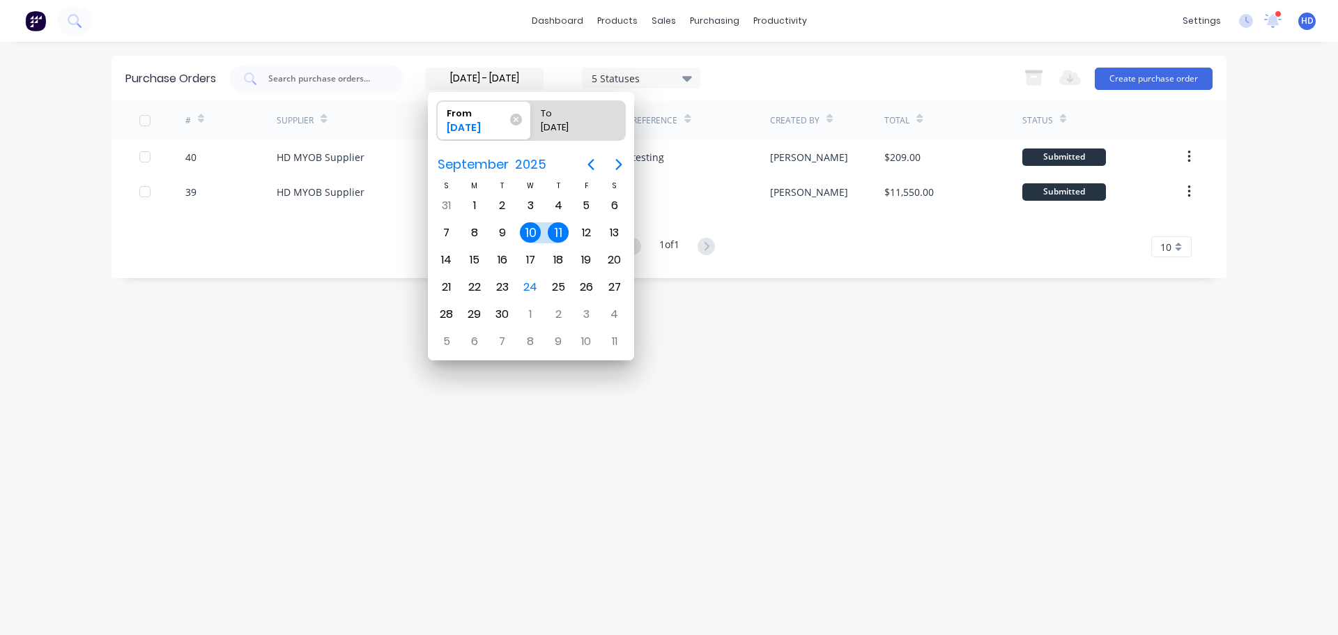
click at [561, 226] on div "11" at bounding box center [558, 232] width 21 height 21
type input "11/09/25 - 11/09/25"
radio input "false"
radio input "true"
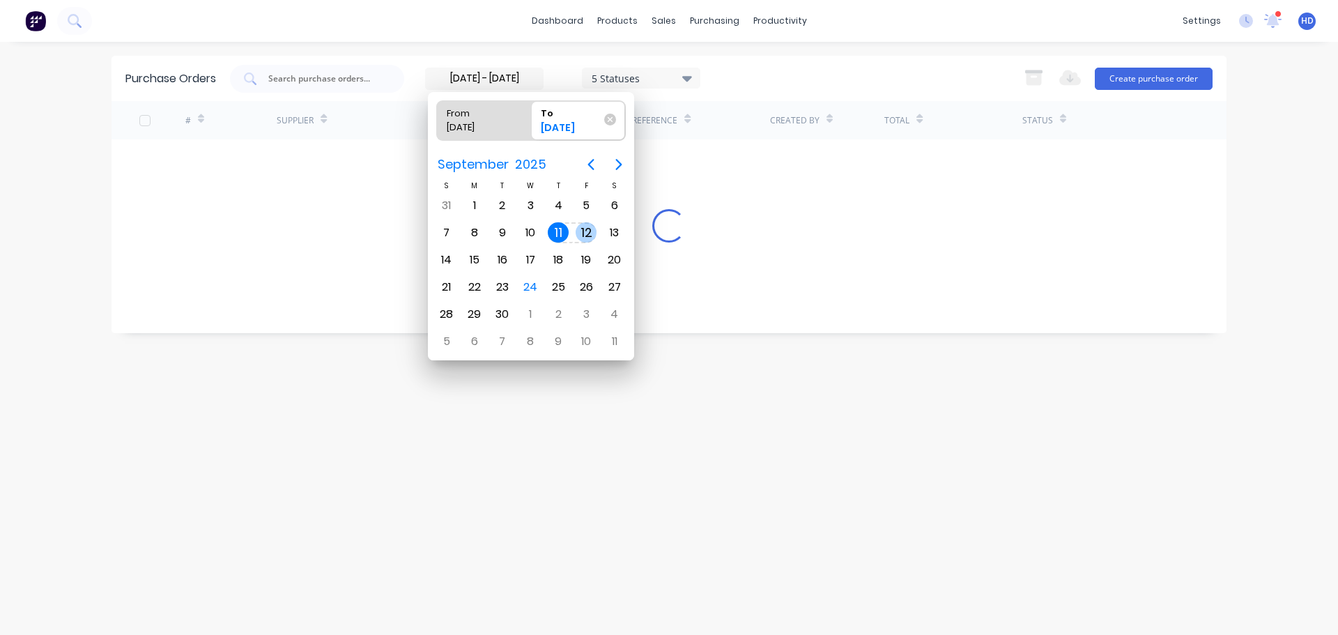
click at [586, 231] on div "12" at bounding box center [586, 232] width 21 height 21
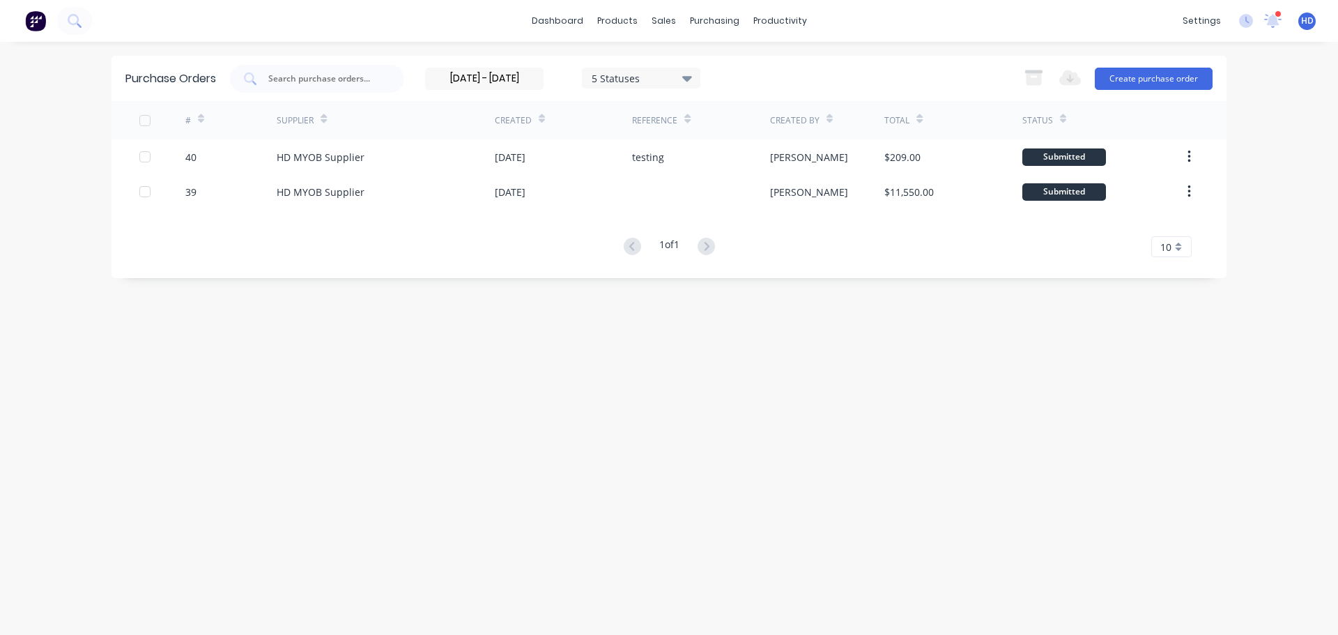
click at [815, 70] on div "11/09/25 - 12/09/25 5 Statuses 11/09/25 - 12/09/25 5 Statuses Export to Excel (…" at bounding box center [721, 79] width 982 height 28
click at [483, 74] on input "11/09/25 - 12/09/25" at bounding box center [484, 78] width 117 height 21
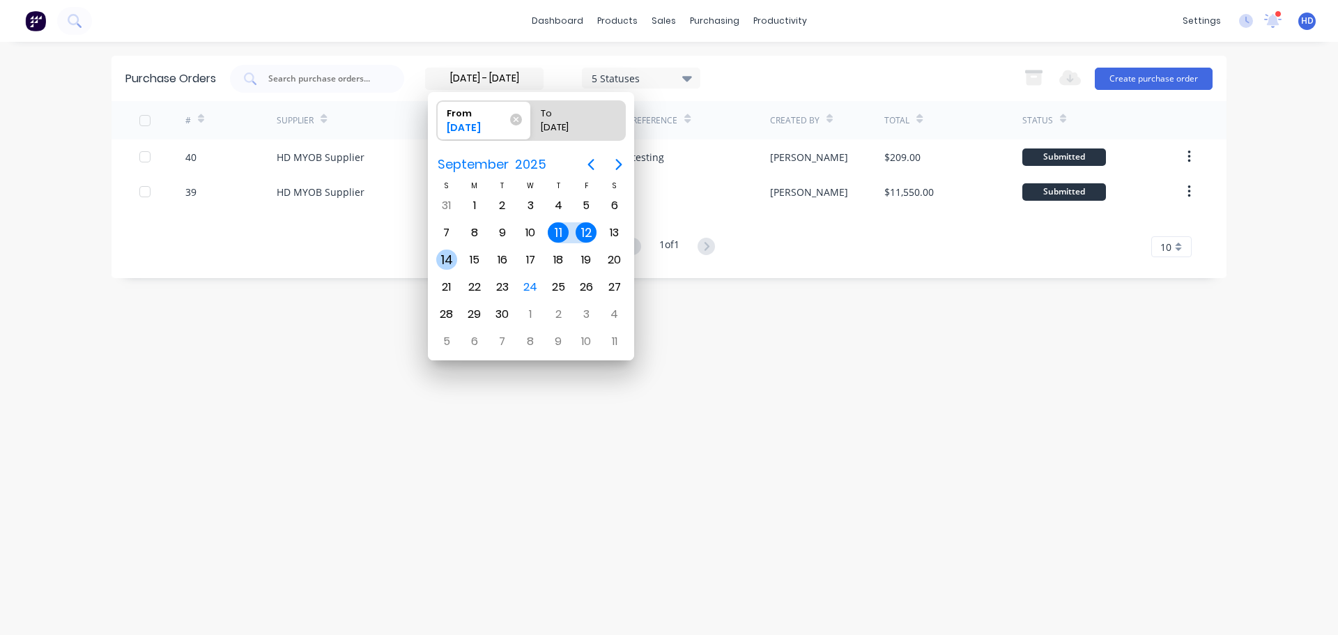
click at [450, 257] on div "14" at bounding box center [446, 259] width 21 height 21
type input "14/09/25"
radio input "false"
radio input "true"
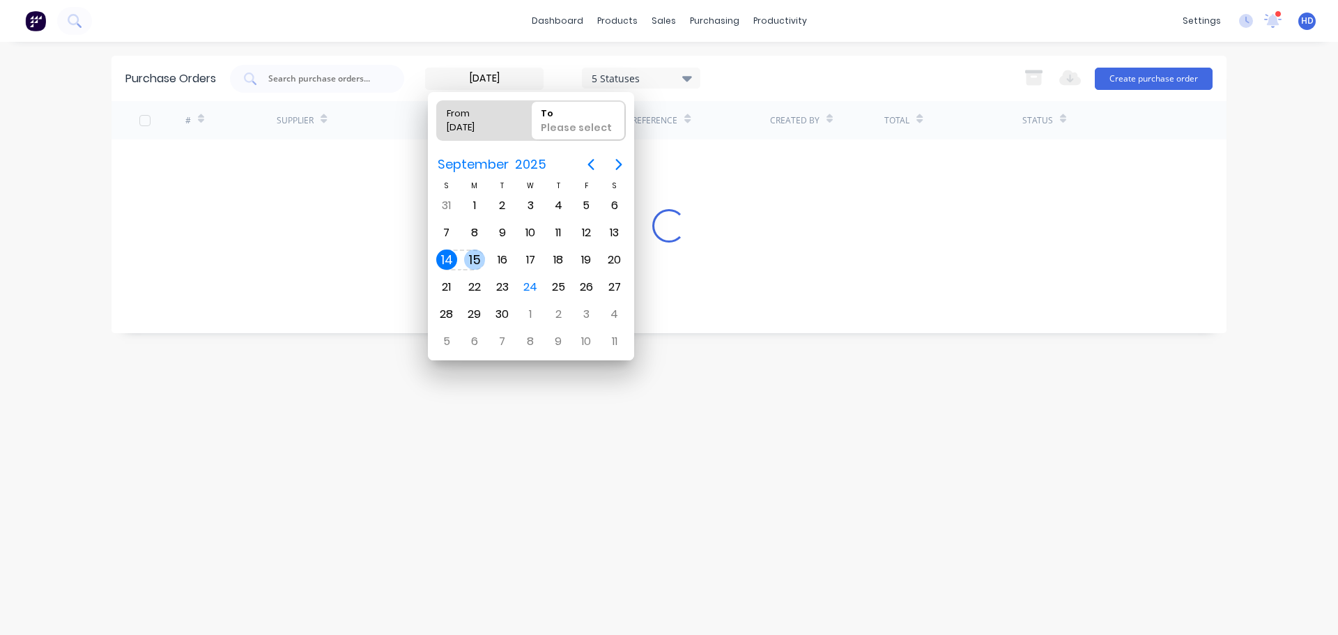
click at [467, 257] on div "15" at bounding box center [474, 259] width 21 height 21
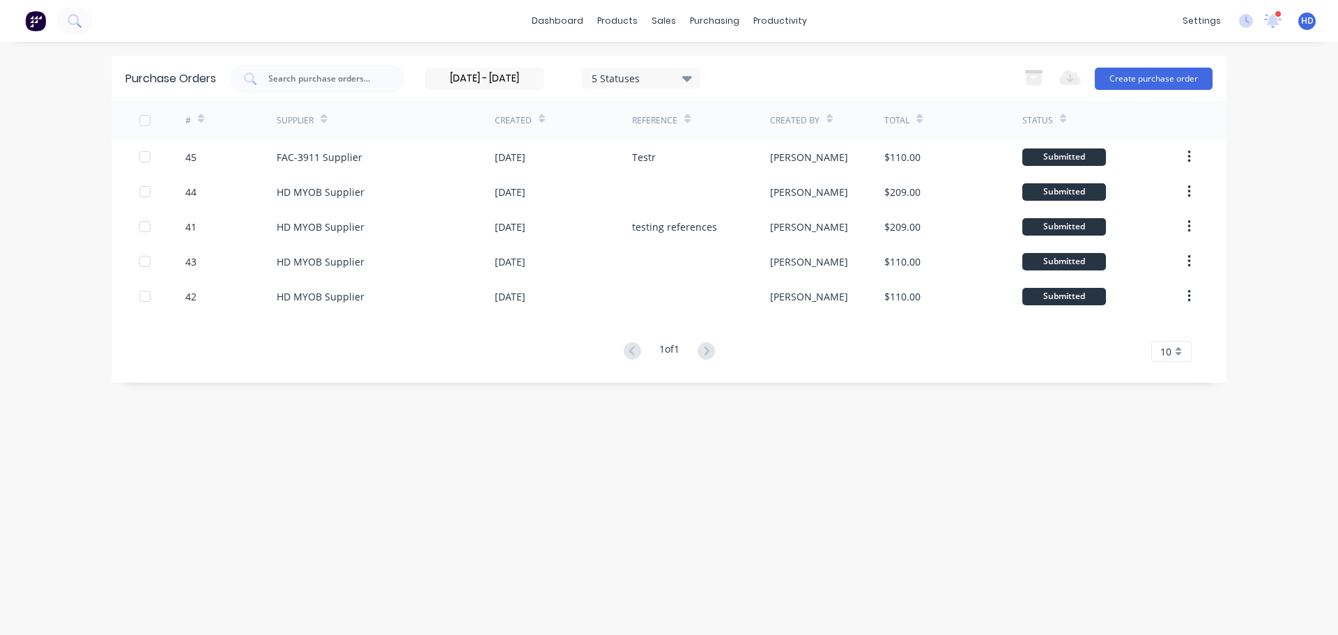
click at [862, 60] on div "Purchase Orders 14/09/25 - 15/09/25 5 Statuses 14/09/25 - 15/09/25 5 Statuses E…" at bounding box center [668, 78] width 1115 height 45
click at [474, 79] on input "14/09/25 - 15/09/25" at bounding box center [484, 78] width 117 height 21
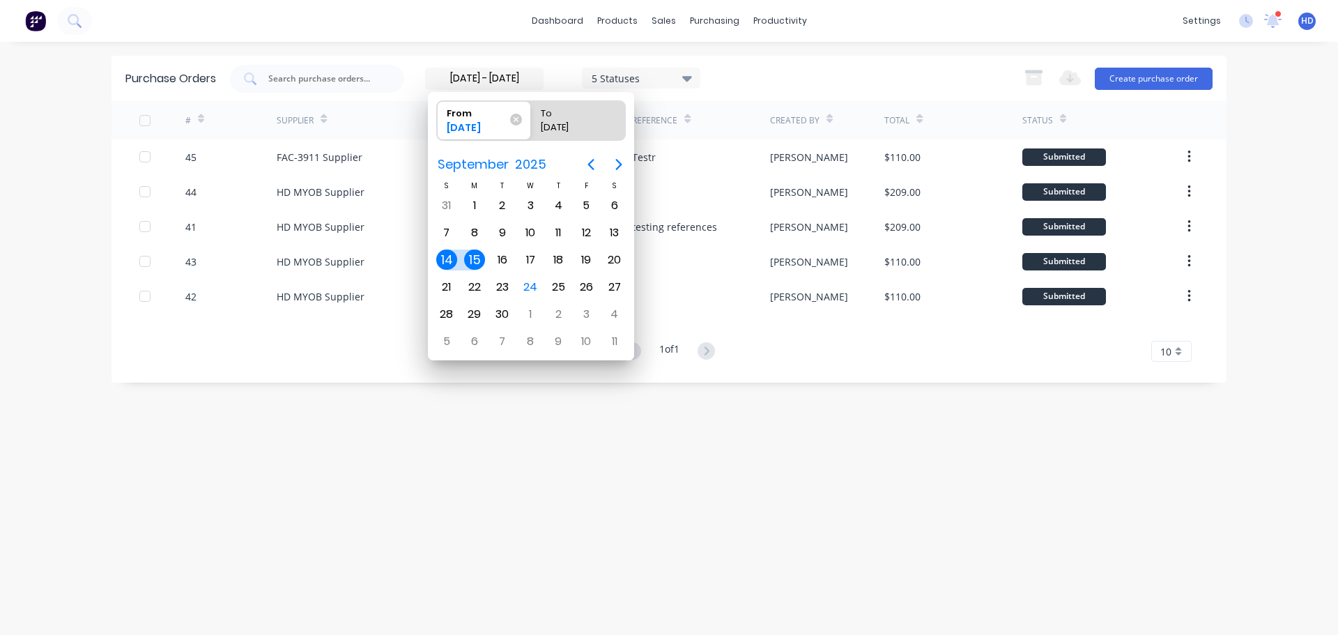
click at [360, 349] on div "1 of 1 10 5 10 15 20 25 30 35" at bounding box center [668, 351] width 1115 height 20
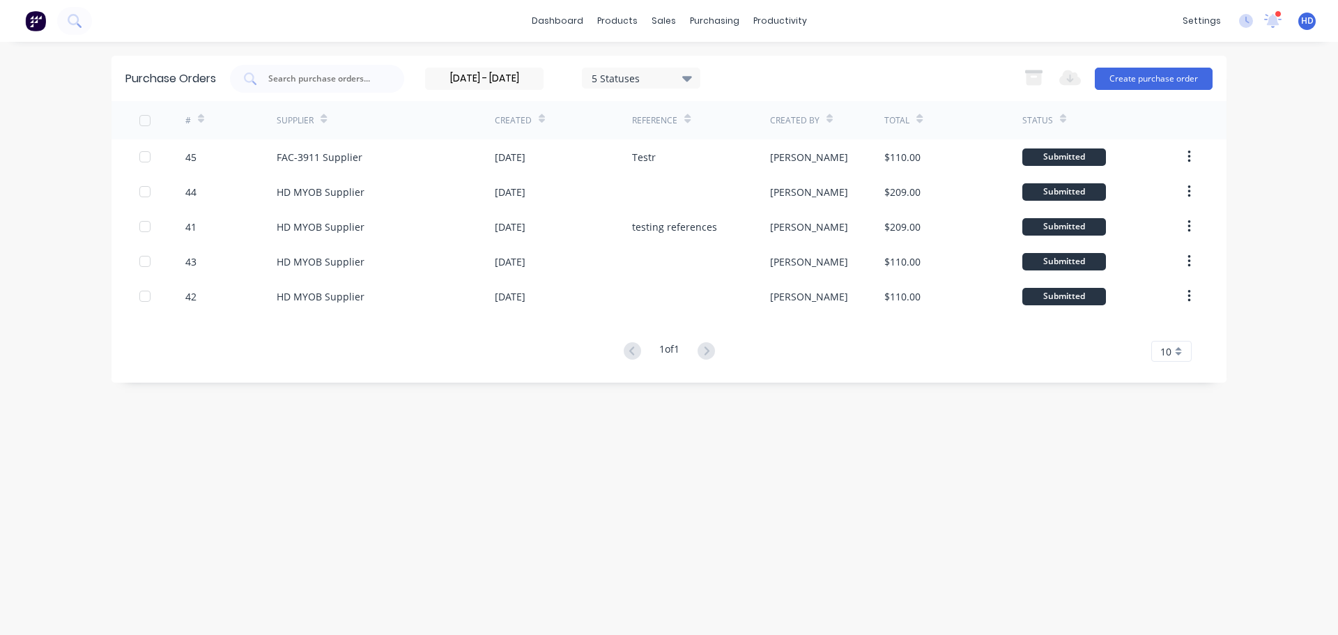
click at [502, 79] on input "14/09/25 - 15/09/25" at bounding box center [484, 78] width 117 height 21
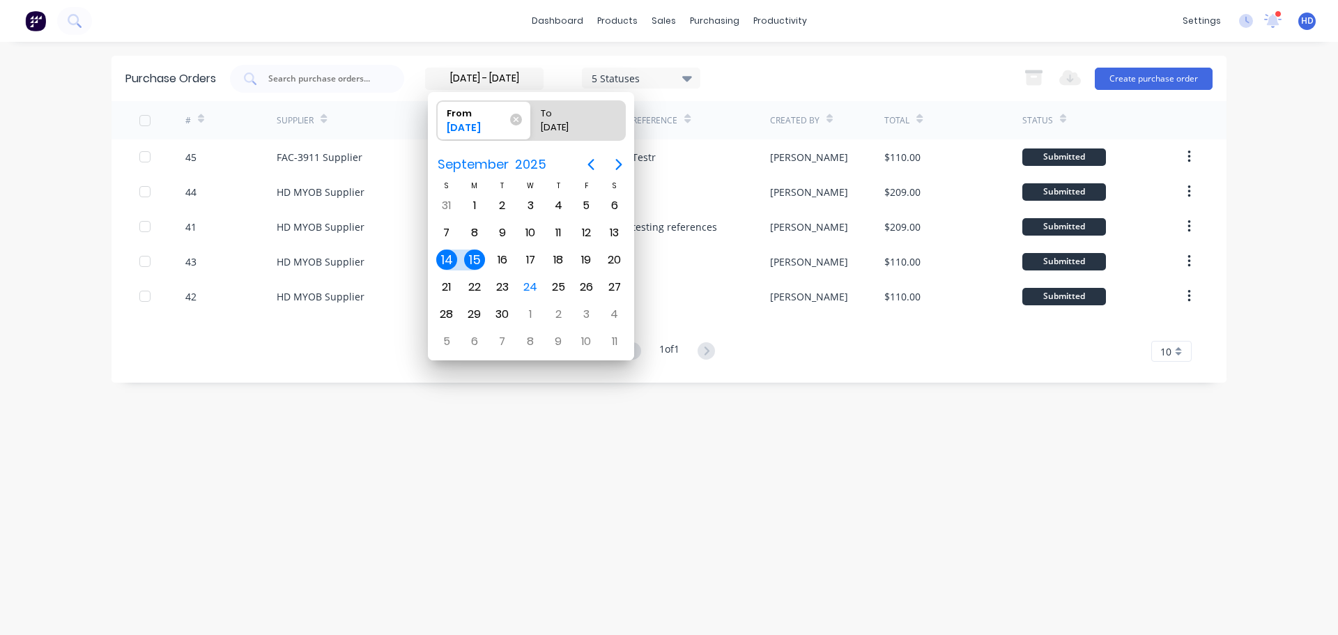
click at [481, 263] on div "15" at bounding box center [474, 259] width 21 height 21
type input "15/09/25 - 15/09/25"
radio input "false"
radio input "true"
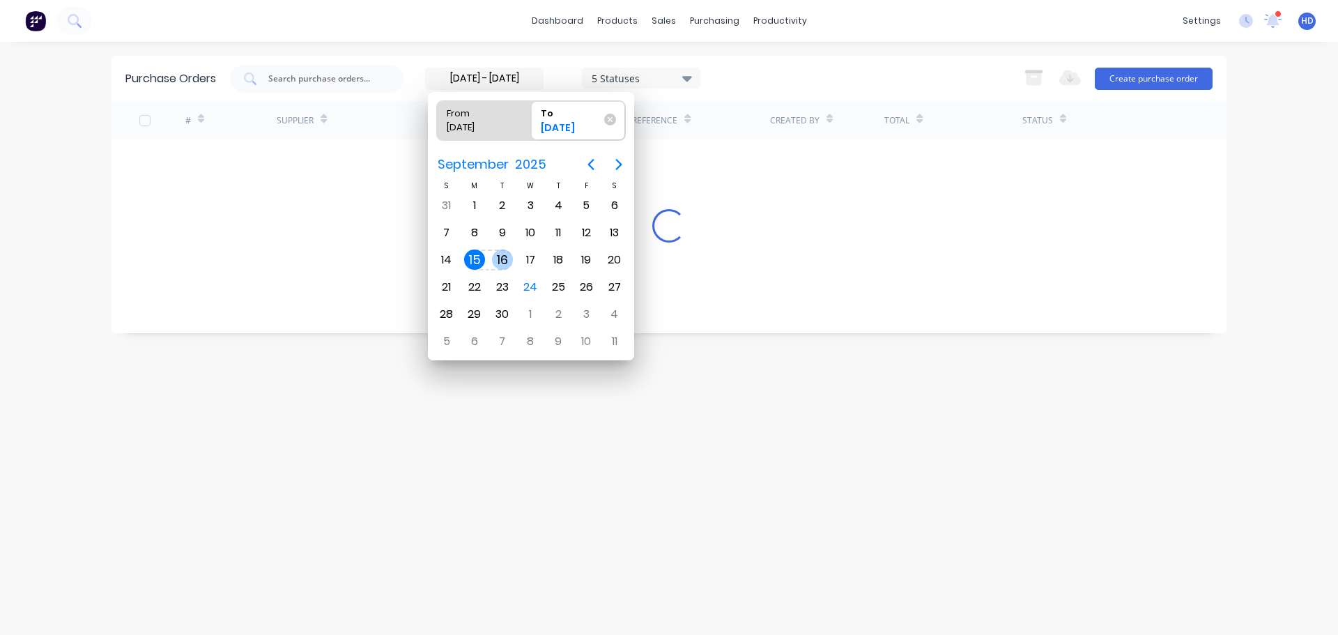
click at [502, 258] on div "16" at bounding box center [502, 259] width 21 height 21
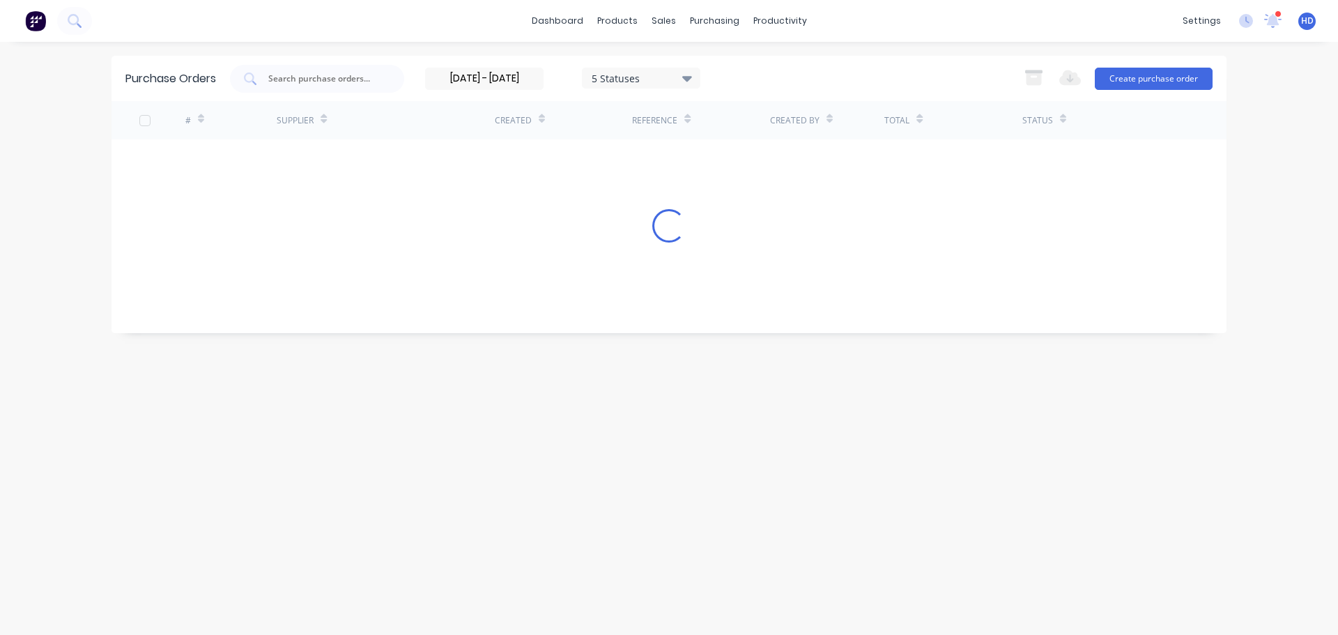
click at [911, 223] on div "Loading..." at bounding box center [668, 225] width 1115 height 33
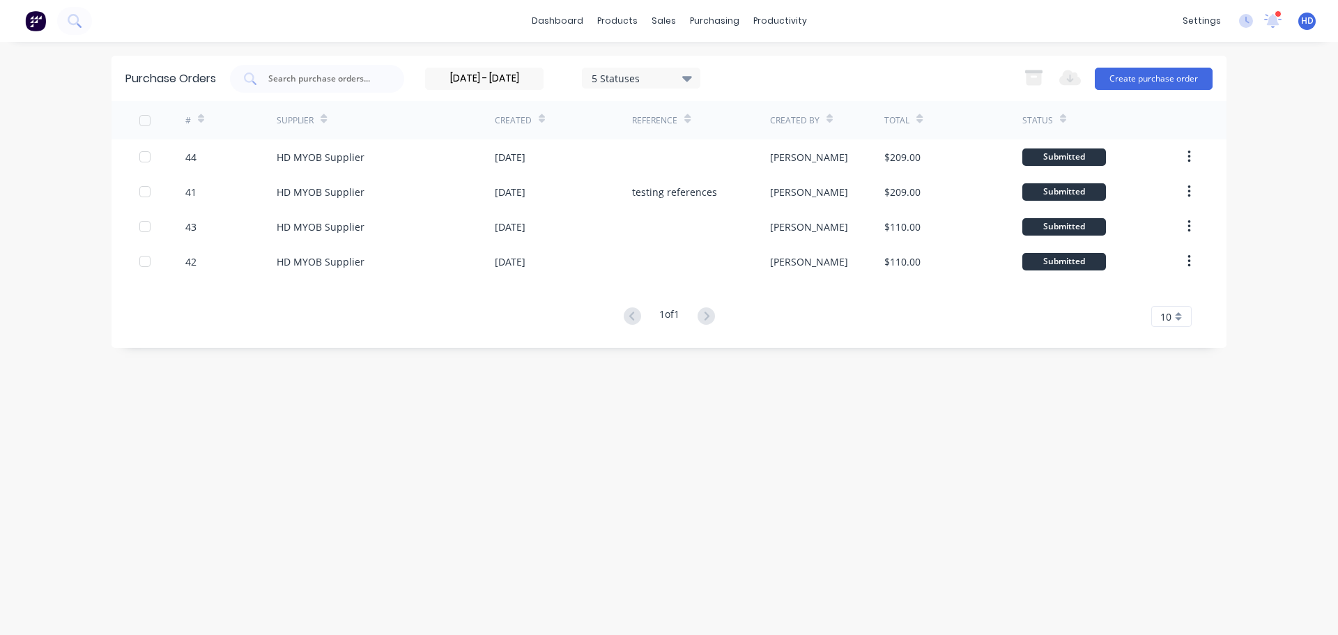
click at [483, 302] on div "# Supplier Created Reference Created By Total Status 44 HD MYOB Supplier 15 Sep…" at bounding box center [668, 214] width 1115 height 226
click at [507, 76] on input "15/09/25 - 16/09/25" at bounding box center [484, 78] width 117 height 21
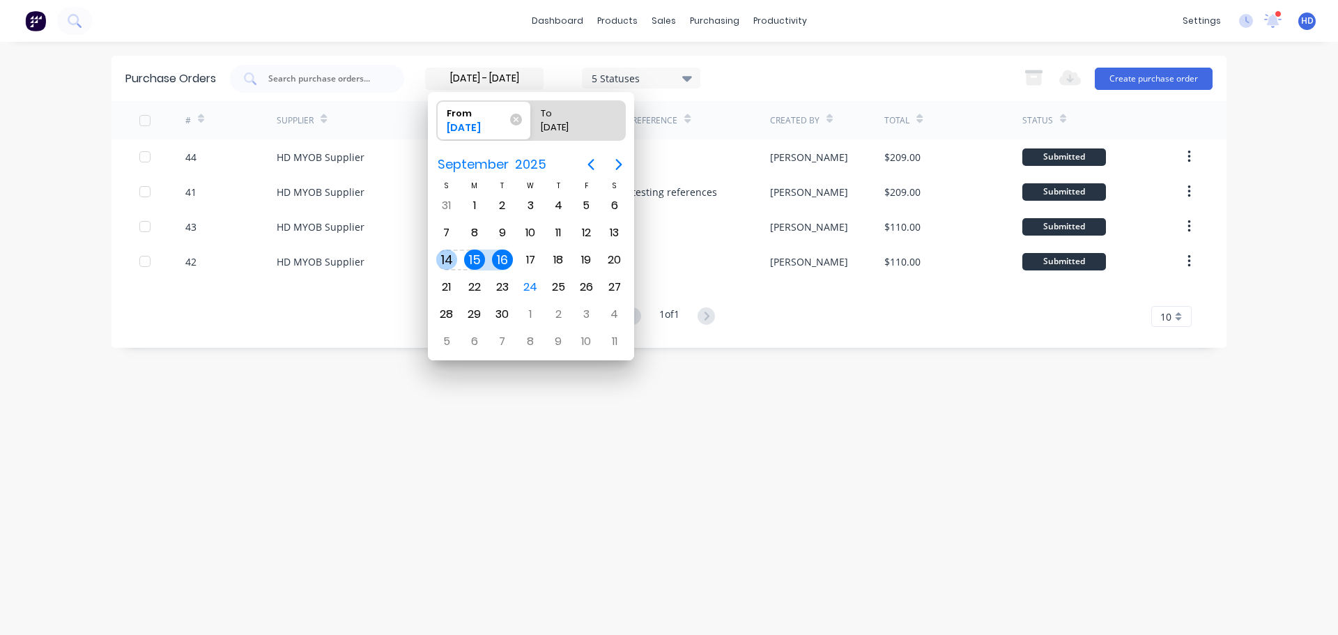
click at [453, 265] on div "14" at bounding box center [446, 259] width 21 height 21
type input "14/09/25 - 16/09/25"
radio input "false"
radio input "true"
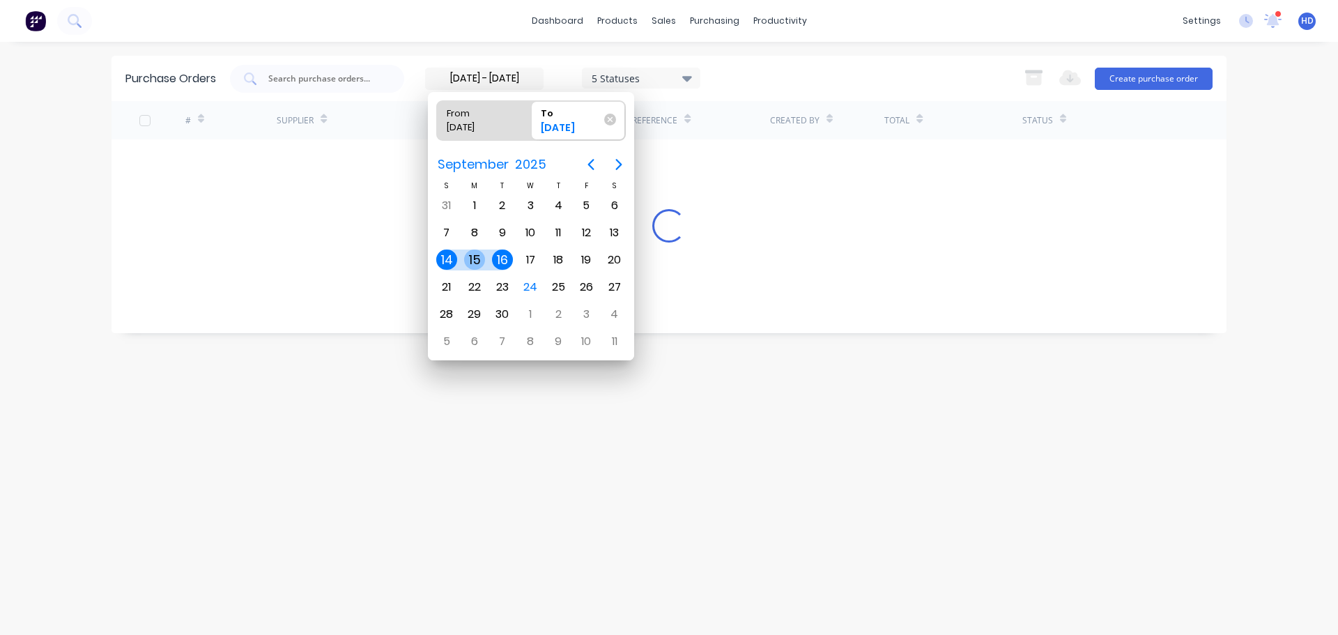
click at [479, 255] on div "15" at bounding box center [474, 259] width 21 height 21
type input "14/09/25 - 15/09/25"
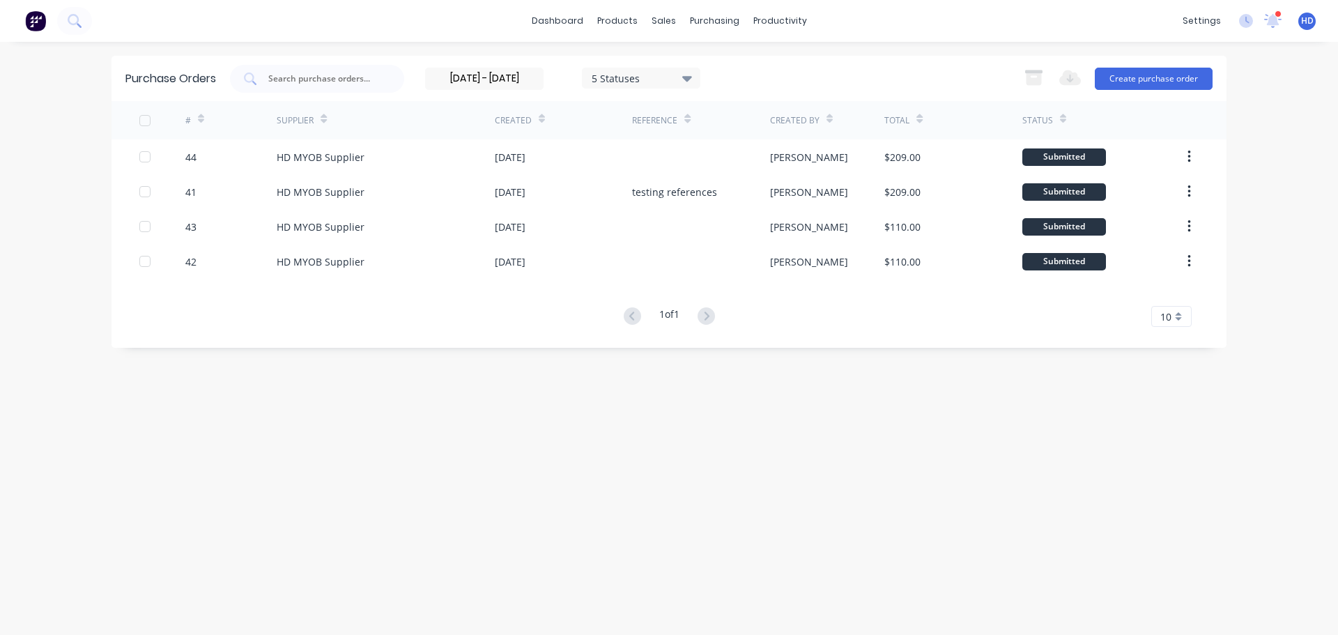
click at [899, 327] on div "Purchase Orders 14/09/25 - 15/09/25 5 Statuses 14/09/25 - 15/09/25 5 Statuses E…" at bounding box center [668, 202] width 1115 height 292
click at [759, 97] on div "Suppliers" at bounding box center [744, 94] width 42 height 13
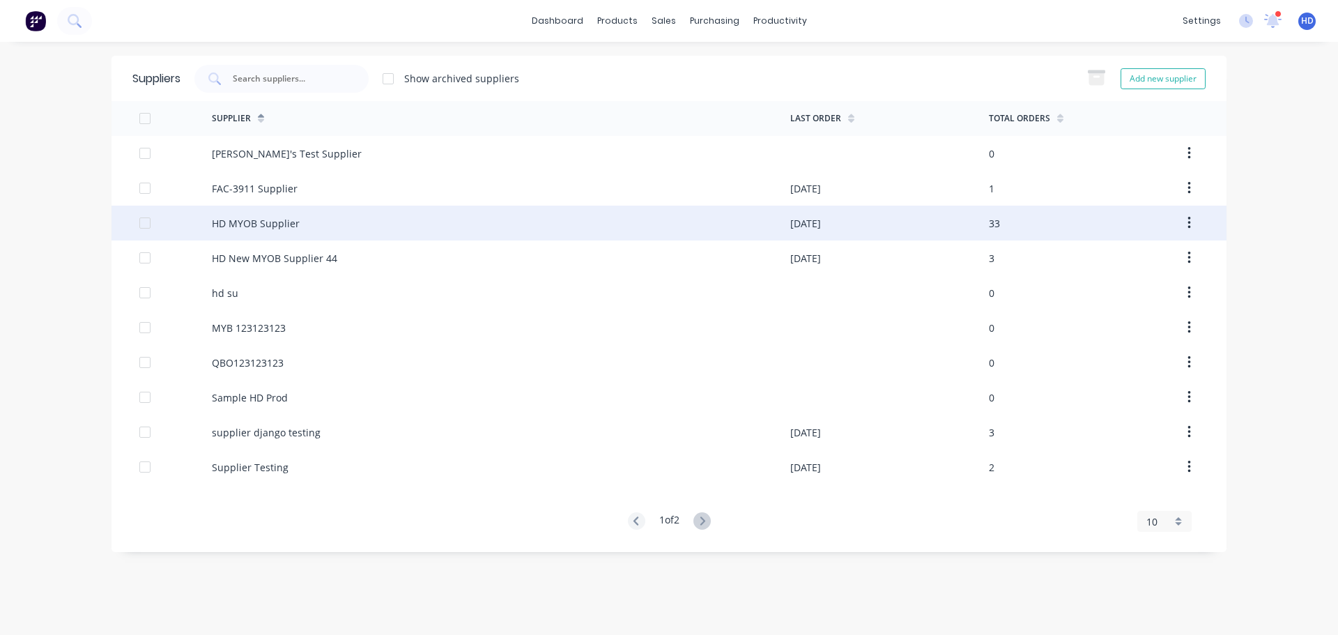
click at [400, 220] on div "HD MYOB Supplier" at bounding box center [501, 223] width 578 height 35
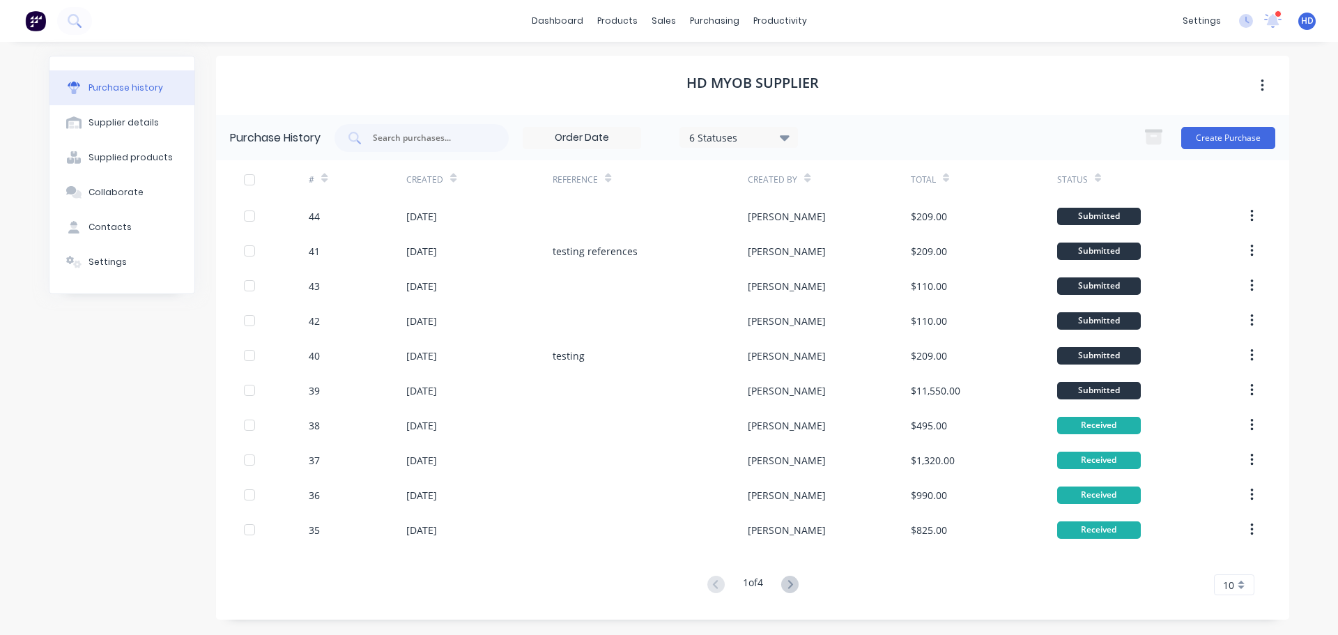
click at [611, 140] on input at bounding box center [581, 138] width 117 height 21
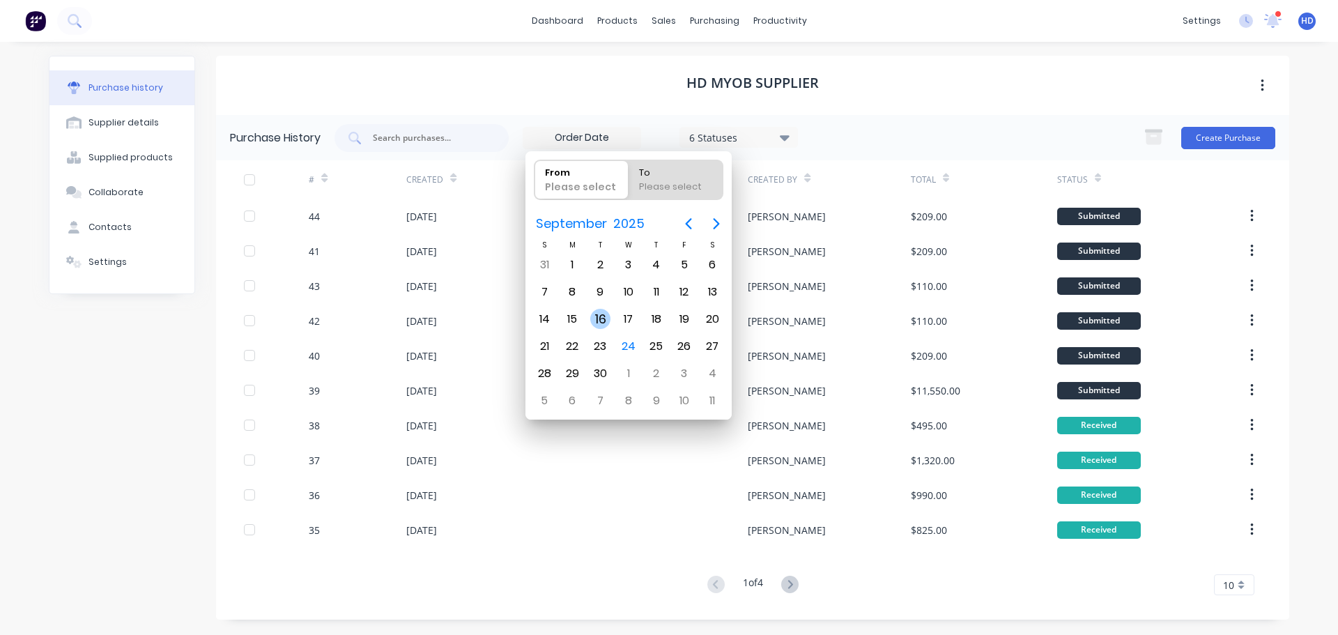
click at [596, 318] on div "16" at bounding box center [600, 319] width 21 height 21
type input "16/09/25"
radio input "false"
radio input "true"
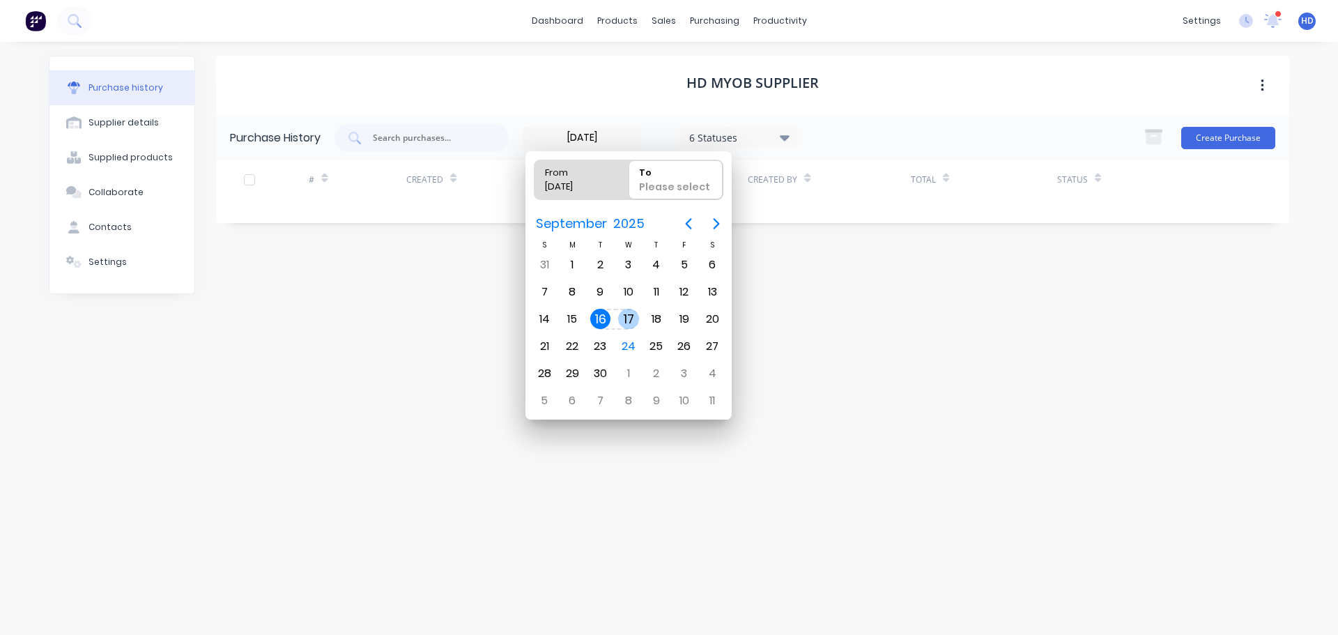
click at [616, 313] on div "17" at bounding box center [629, 319] width 28 height 26
type input "16/09/25 - 17/09/25"
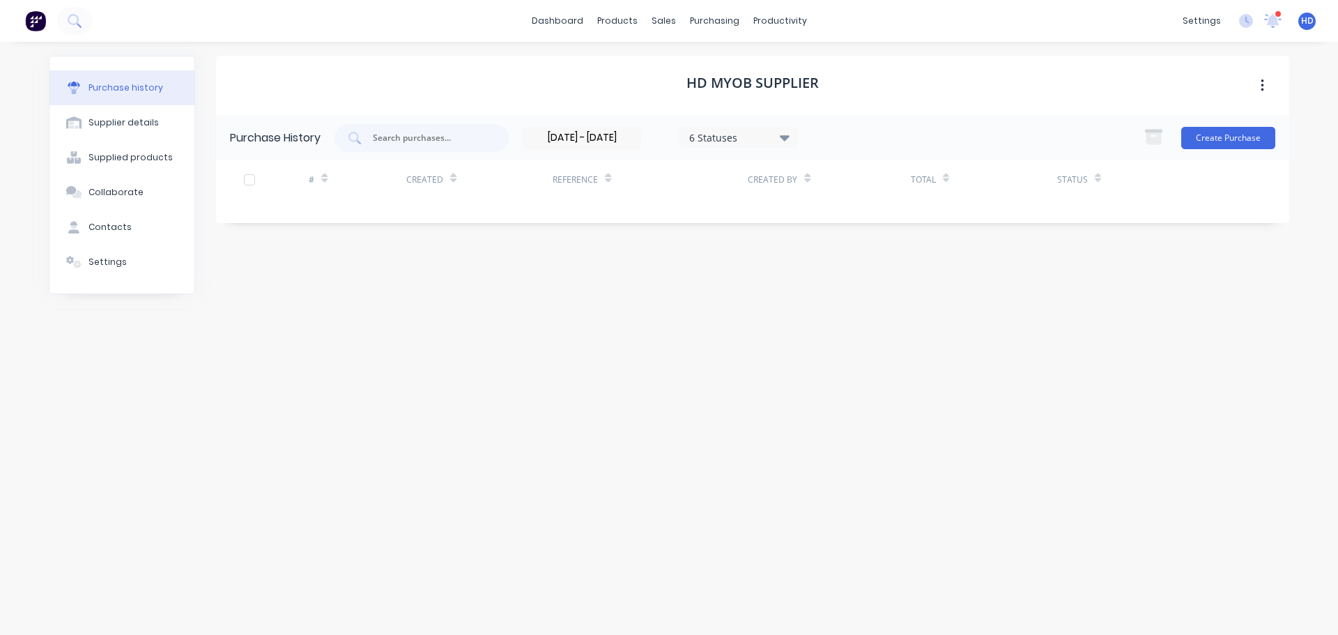
click at [624, 78] on div "HD MYOB Supplier" at bounding box center [752, 85] width 1073 height 59
click at [610, 143] on input "16/09/25 - 17/09/25" at bounding box center [581, 138] width 117 height 21
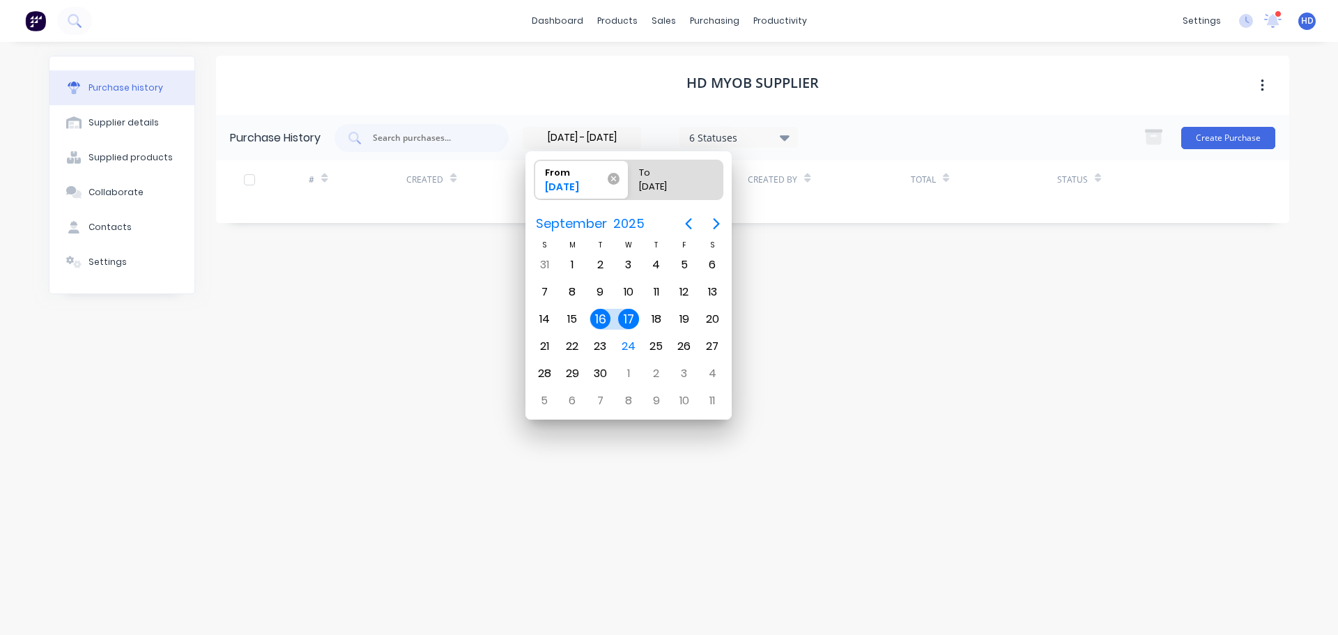
click at [612, 181] on icon at bounding box center [614, 179] width 12 height 12
click at [535, 181] on input "From 16/09/25" at bounding box center [534, 179] width 1 height 39
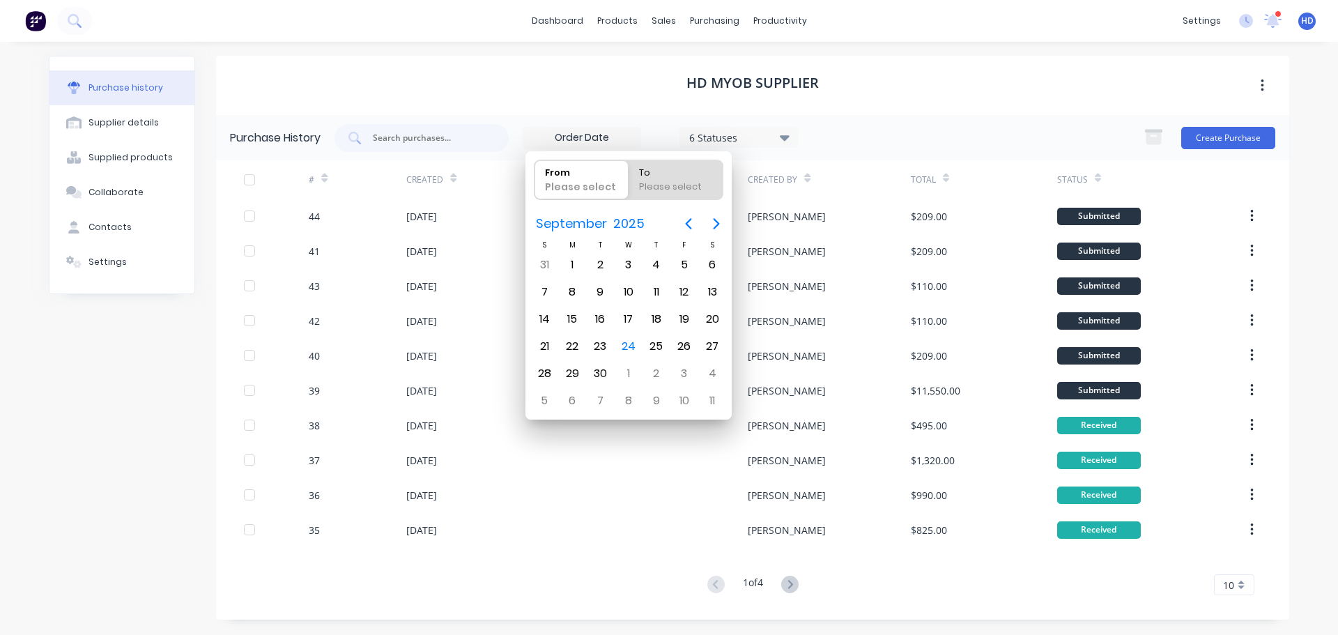
click at [505, 75] on div "HD MYOB Supplier" at bounding box center [752, 85] width 1073 height 59
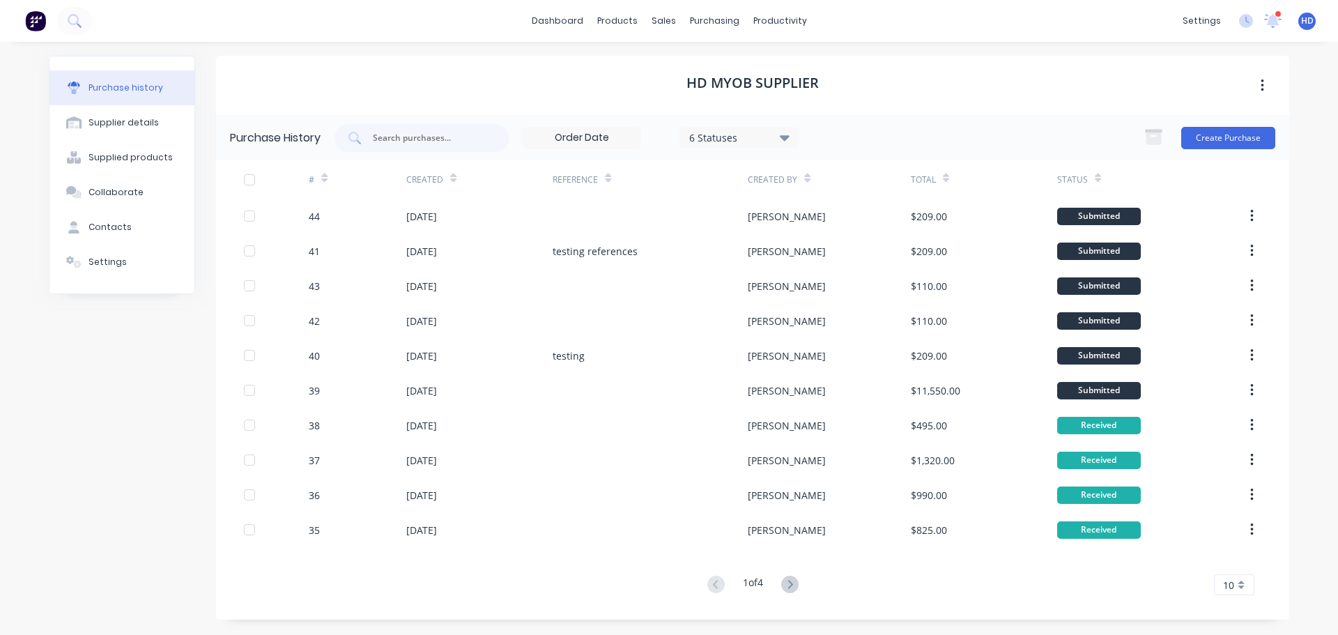
click at [591, 136] on input at bounding box center [581, 138] width 117 height 21
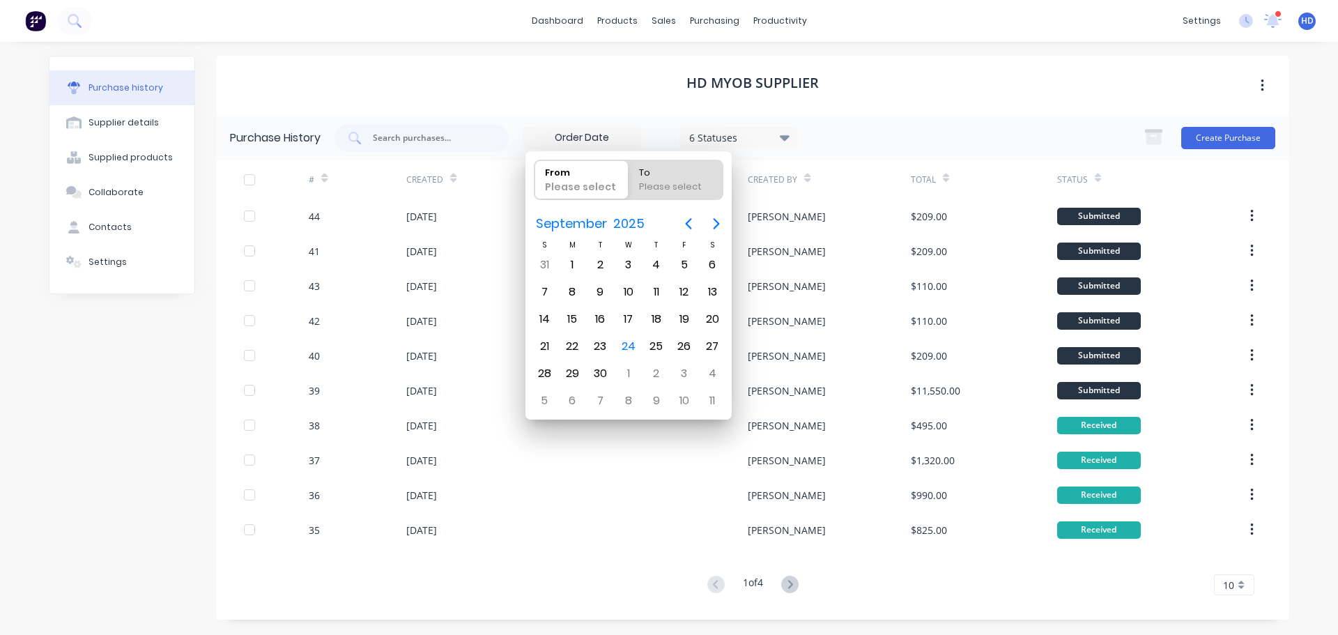
click at [111, 394] on div "Purchase history Supplier details Supplied products Collaborate Contacts Settin…" at bounding box center [122, 338] width 146 height 564
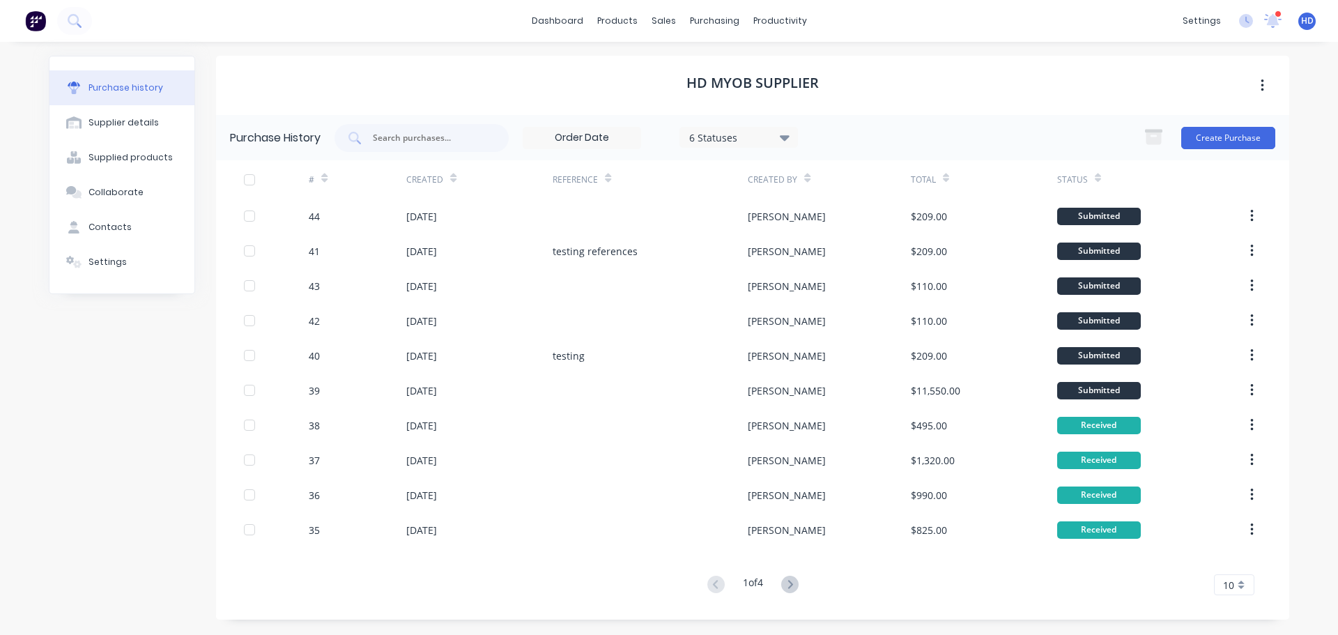
click at [584, 130] on input at bounding box center [581, 138] width 117 height 21
